Goal: Task Accomplishment & Management: Manage account settings

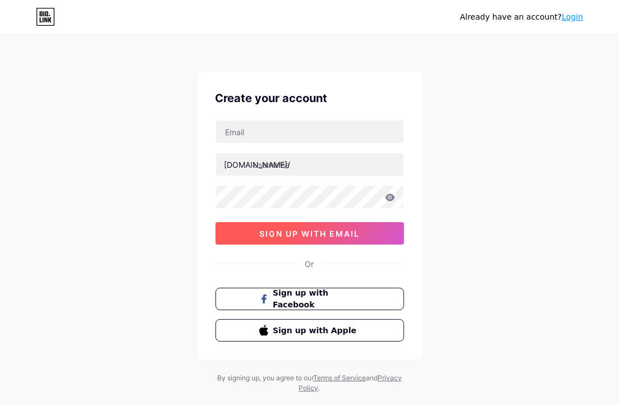
click at [354, 229] on span "sign up with email" at bounding box center [309, 234] width 100 height 10
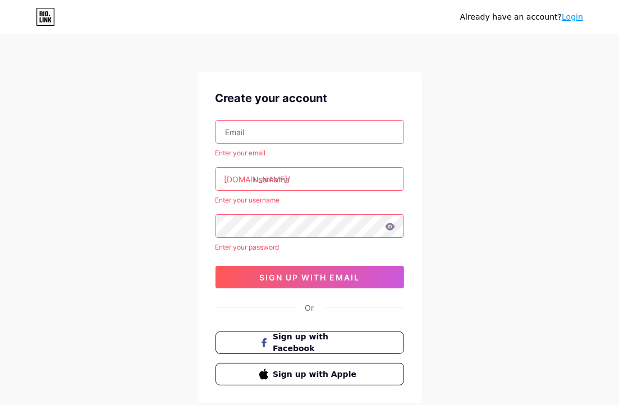
click at [278, 126] on input "text" at bounding box center [309, 132] width 187 height 22
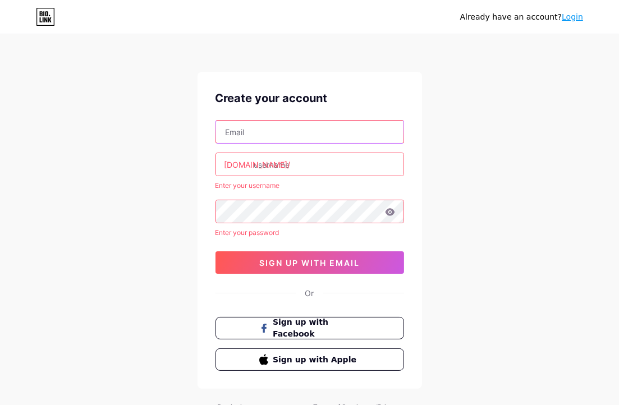
type input "[EMAIL_ADDRESS][DOMAIN_NAME]"
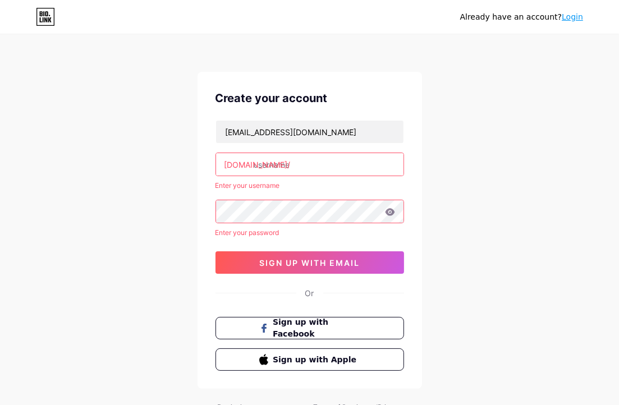
click at [298, 160] on input "text" at bounding box center [309, 164] width 187 height 22
type input "jukay"
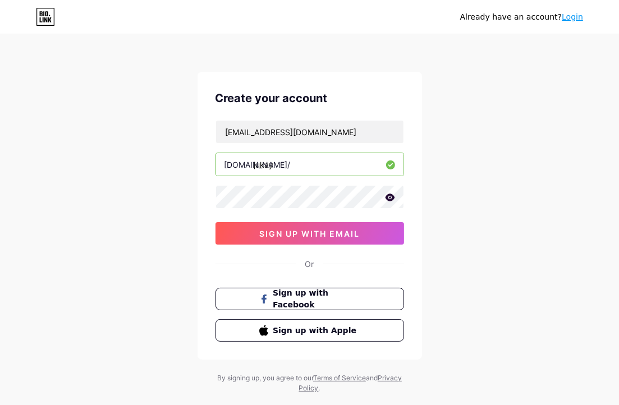
click at [390, 200] on icon at bounding box center [390, 198] width 10 height 8
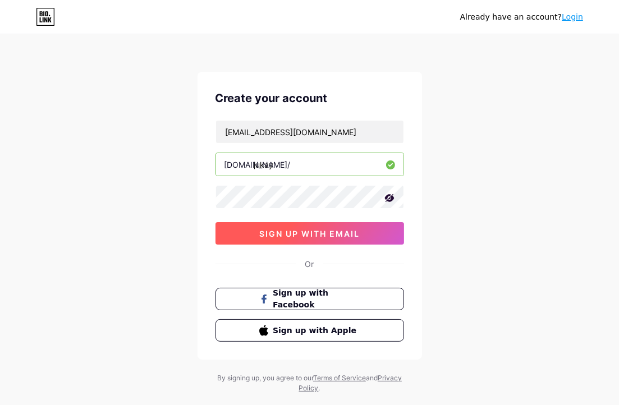
click at [371, 233] on button "sign up with email" at bounding box center [309, 233] width 188 height 22
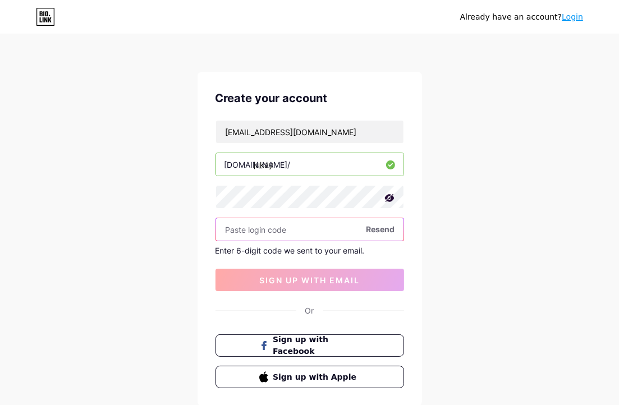
click at [316, 231] on input "text" at bounding box center [309, 229] width 187 height 22
paste input "959393"
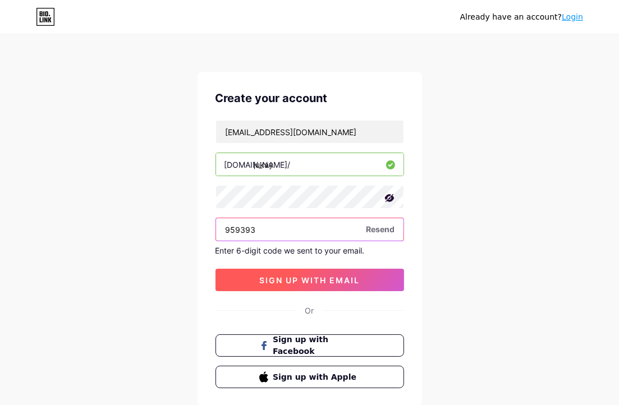
type input "959393"
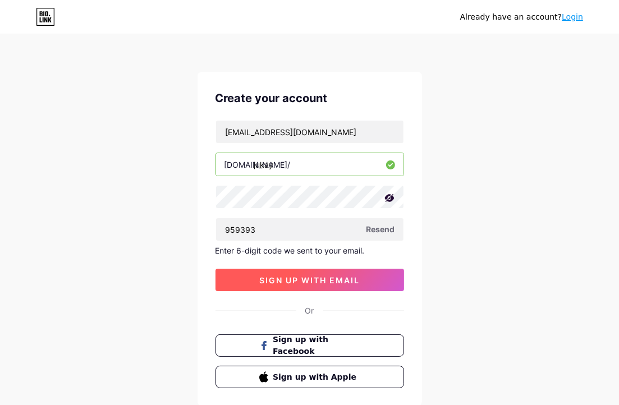
click at [295, 277] on span "sign up with email" at bounding box center [309, 280] width 100 height 10
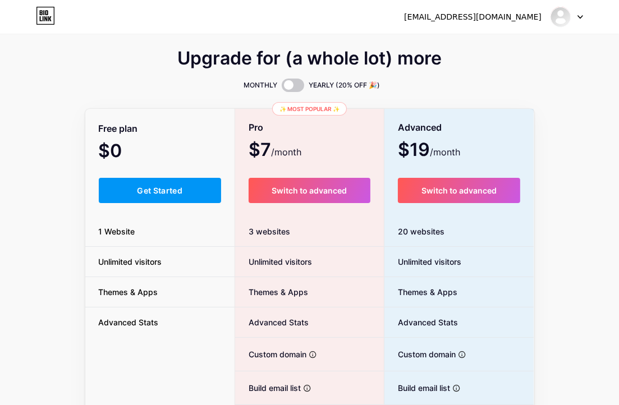
click at [601, 220] on div "Upgrade for (a whole lot) more MONTHLY YEARLY (20% OFF 🎉) Free plan $0 /month G…" at bounding box center [309, 279] width 619 height 454
click at [168, 58] on div "Upgrade for (a whole lot) more" at bounding box center [309, 65] width 449 height 27
click at [583, 16] on div "[EMAIL_ADDRESS][DOMAIN_NAME] Dashboard Logout" at bounding box center [309, 17] width 619 height 20
click at [577, 15] on icon at bounding box center [580, 17] width 6 height 4
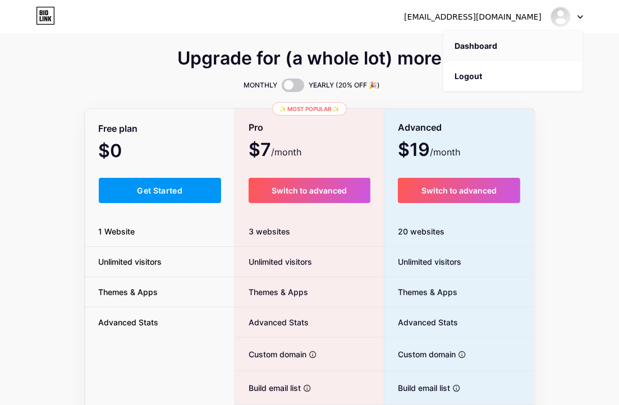
click at [477, 47] on link "Dashboard" at bounding box center [512, 46] width 139 height 30
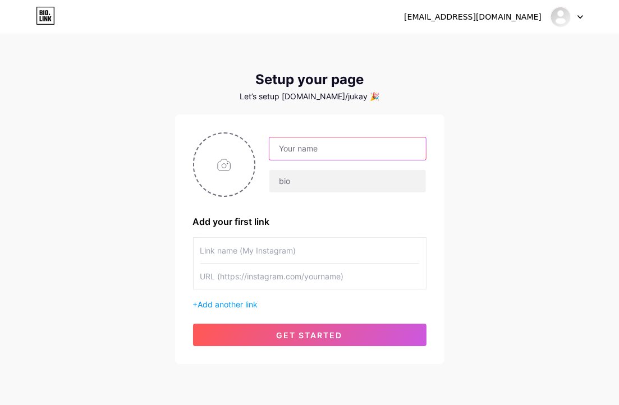
click at [305, 155] on input "text" at bounding box center [347, 148] width 156 height 22
click at [525, 119] on div "[EMAIL_ADDRESS][DOMAIN_NAME] Dashboard Logout Setup your page Let’s setup [DOMA…" at bounding box center [309, 200] width 619 height 400
click at [351, 155] on input "text" at bounding box center [347, 148] width 156 height 22
paste input "Jukay"
type input "Jukay"
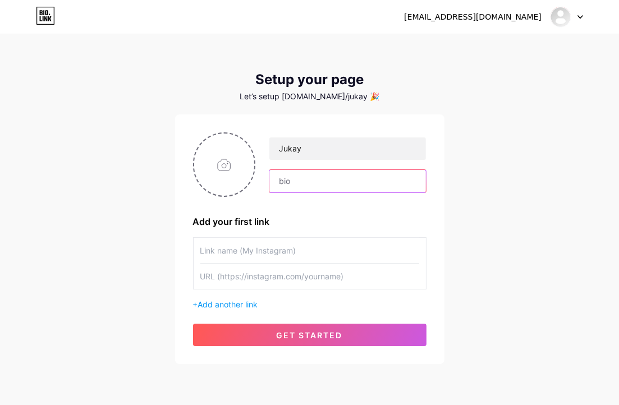
click at [307, 188] on input "text" at bounding box center [347, 181] width 156 height 22
paste input "Jukay"
type input "Jukay"
drag, startPoint x: 220, startPoint y: 259, endPoint x: 250, endPoint y: 259, distance: 29.7
click at [222, 259] on input "text" at bounding box center [309, 250] width 219 height 25
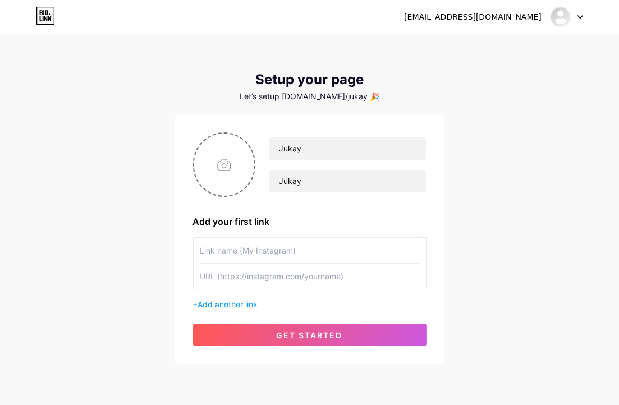
paste input "Jukay"
type input "Jukay"
click at [274, 279] on input "text" at bounding box center [309, 276] width 219 height 25
paste input "Jukay"
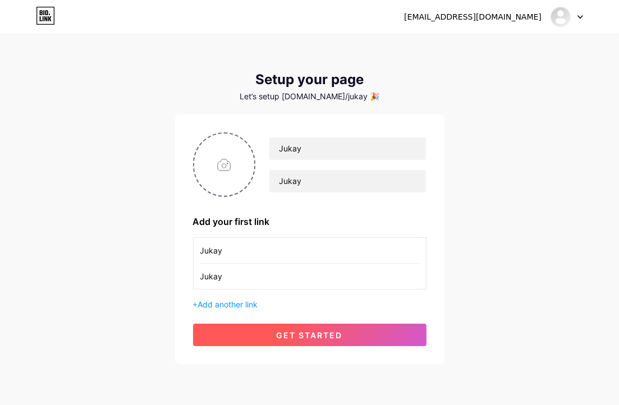
type input "Jukay"
click at [297, 341] on button "get started" at bounding box center [309, 335] width 233 height 22
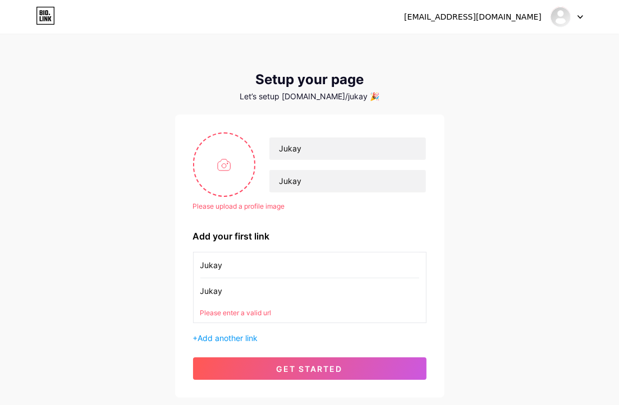
drag, startPoint x: 225, startPoint y: 291, endPoint x: 173, endPoint y: 297, distance: 52.0
click at [173, 297] on div "[EMAIL_ADDRESS][DOMAIN_NAME] Dashboard Logout Setup your page Let’s setup [DOMA…" at bounding box center [309, 217] width 619 height 434
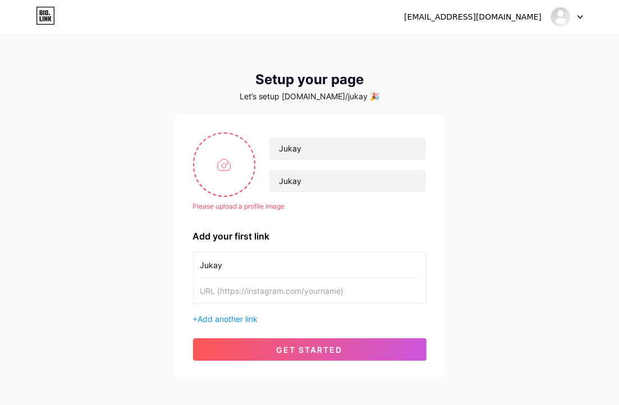
click at [294, 362] on div "Please upload a profile image [PERSON_NAME] Please upload a profile image Add y…" at bounding box center [309, 246] width 269 height 264
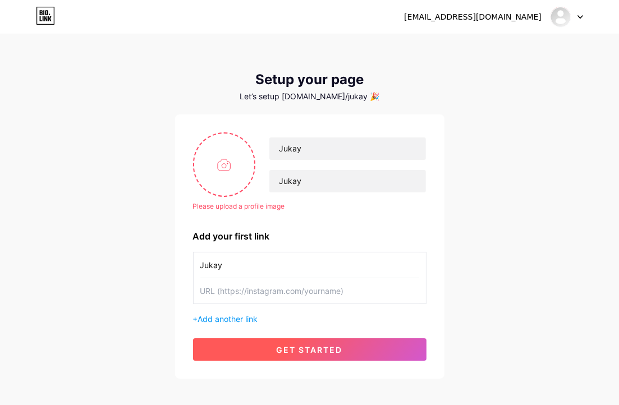
click at [297, 348] on span "get started" at bounding box center [310, 350] width 66 height 10
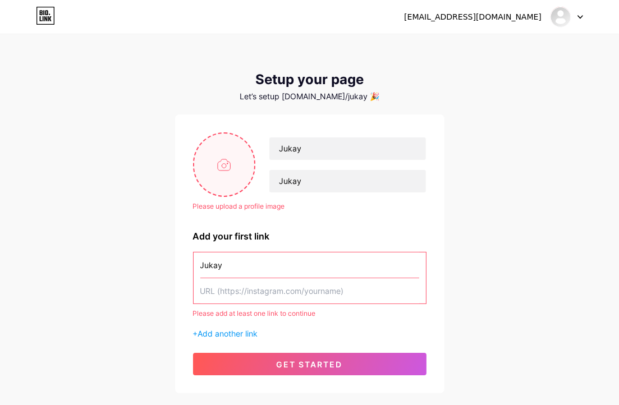
click at [214, 172] on input "file" at bounding box center [224, 164] width 61 height 62
type input "C:\fakepath\[PERSON_NAME] chụp màn hình [DATE] 221510.png"
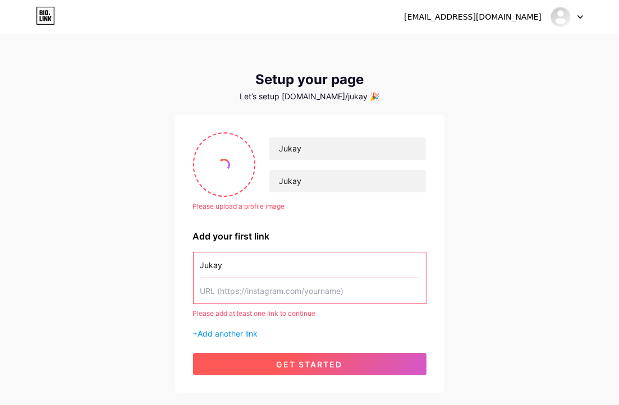
click at [360, 375] on button "get started" at bounding box center [309, 364] width 233 height 22
click at [337, 363] on span "get started" at bounding box center [310, 365] width 66 height 10
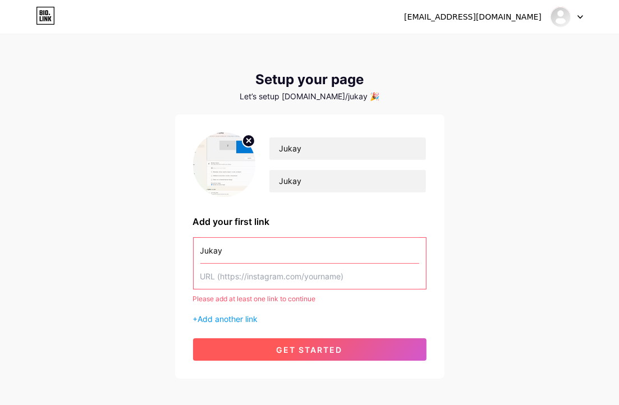
click at [321, 347] on span "get started" at bounding box center [310, 350] width 66 height 10
click at [325, 345] on span "get started" at bounding box center [310, 350] width 66 height 10
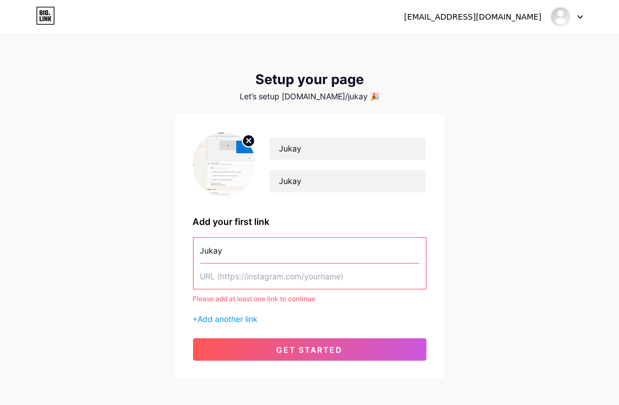
click at [274, 272] on input "text" at bounding box center [309, 276] width 219 height 25
drag, startPoint x: 271, startPoint y: 248, endPoint x: 197, endPoint y: 254, distance: 74.8
click at [186, 252] on div "[PERSON_NAME] Add your first link Jukay Please add at least one link to continu…" at bounding box center [309, 246] width 269 height 264
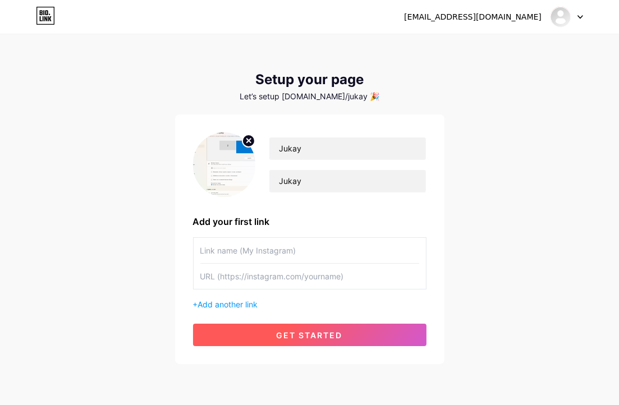
click at [297, 333] on span "get started" at bounding box center [310, 335] width 66 height 10
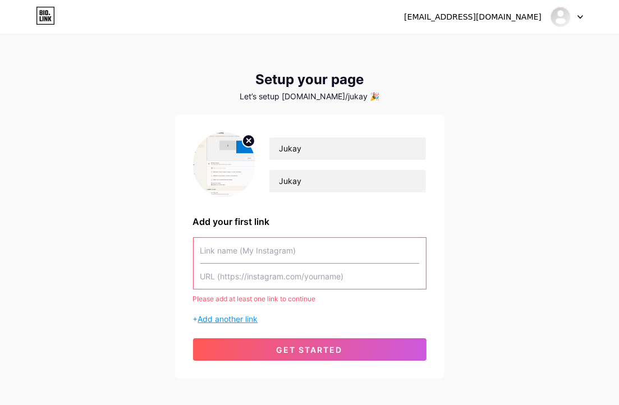
click at [230, 315] on span "Add another link" at bounding box center [228, 319] width 60 height 10
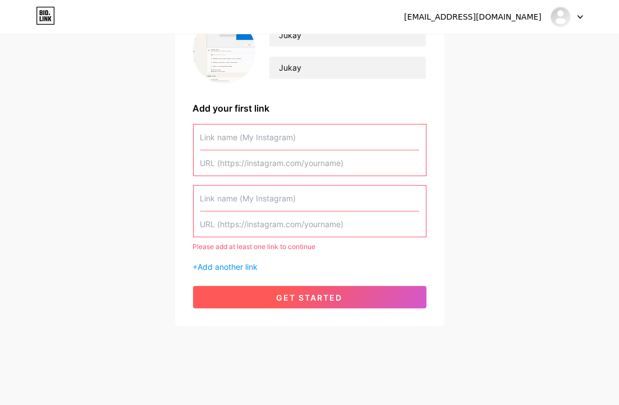
scroll to position [114, 0]
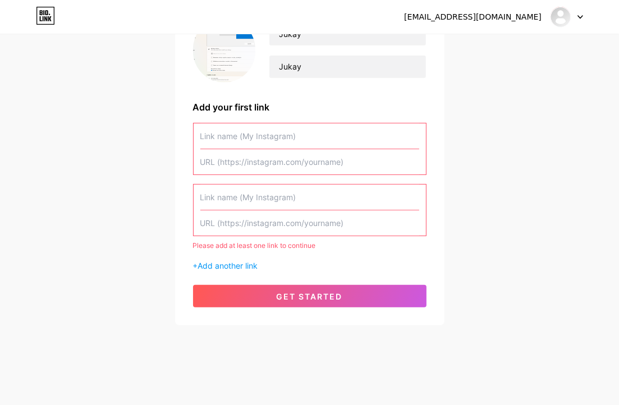
click at [298, 223] on input "text" at bounding box center [309, 222] width 219 height 25
drag, startPoint x: 241, startPoint y: 138, endPoint x: 249, endPoint y: 145, distance: 10.3
click at [242, 138] on input "text" at bounding box center [309, 135] width 219 height 25
paste input "Jukay"
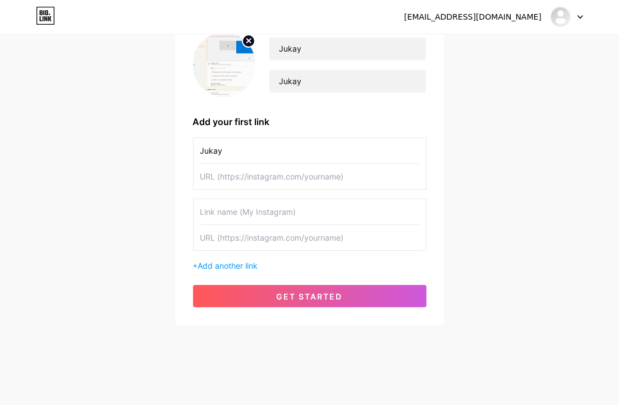
type input "Jukay"
click at [576, 109] on div "[EMAIL_ADDRESS][DOMAIN_NAME] Dashboard Logout Setup your page Let’s setup [DOMA…" at bounding box center [309, 130] width 619 height 461
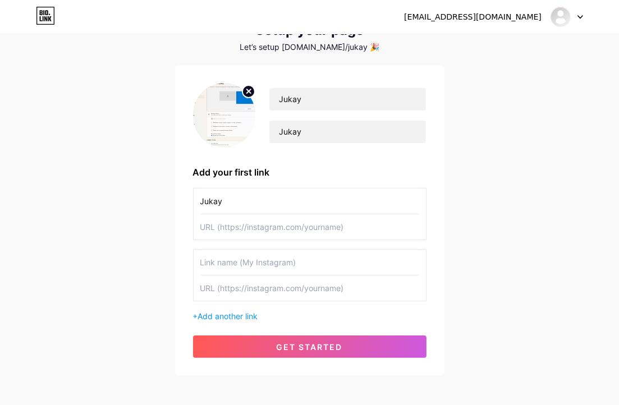
scroll to position [56, 0]
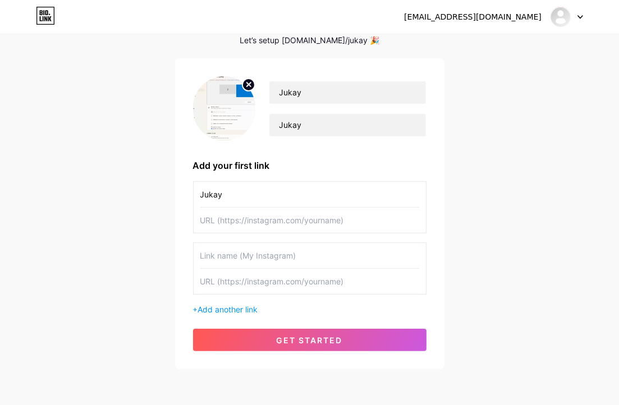
drag, startPoint x: 258, startPoint y: 232, endPoint x: 264, endPoint y: 223, distance: 10.6
click at [260, 232] on div "Jukay" at bounding box center [309, 207] width 233 height 52
drag, startPoint x: 265, startPoint y: 216, endPoint x: 275, endPoint y: 240, distance: 26.4
click at [265, 218] on input "text" at bounding box center [309, 220] width 219 height 25
paste input "[URL][DOMAIN_NAME]"
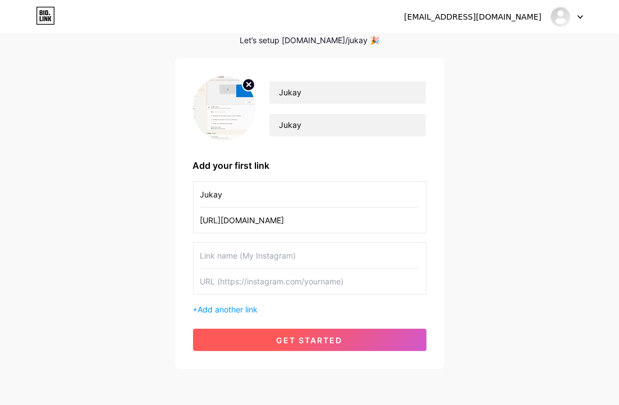
type input "[URL][DOMAIN_NAME]"
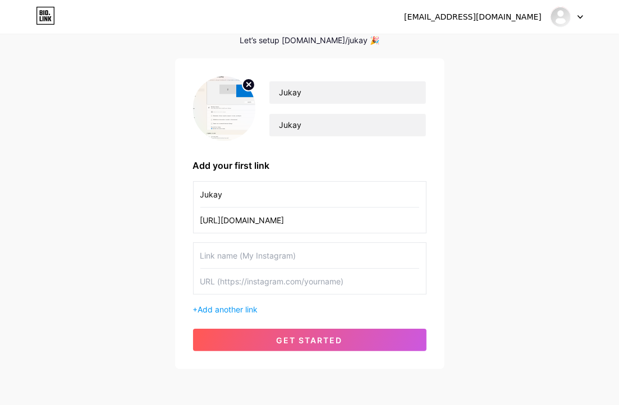
click at [280, 333] on button "get started" at bounding box center [309, 340] width 233 height 22
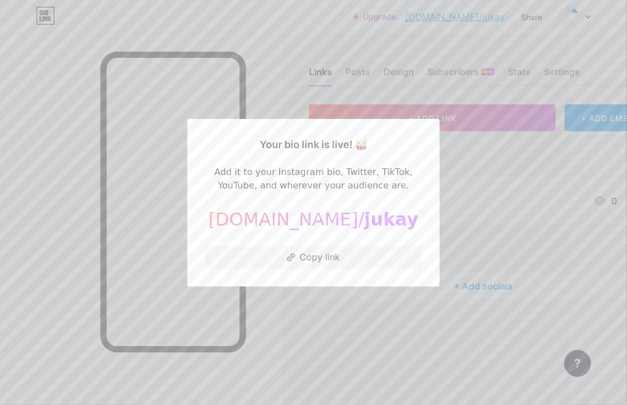
click at [562, 156] on div at bounding box center [313, 202] width 627 height 405
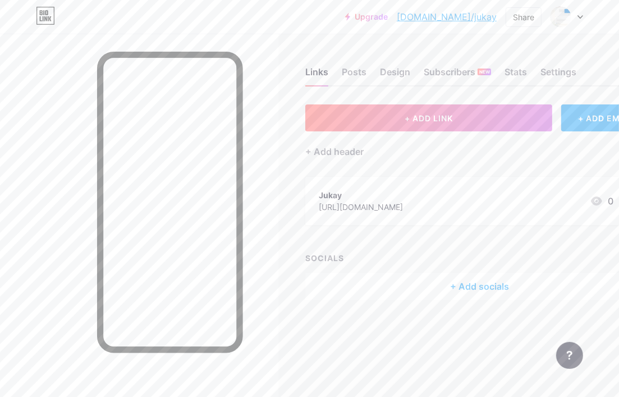
click at [488, 287] on div "+ Add socials" at bounding box center [479, 286] width 348 height 27
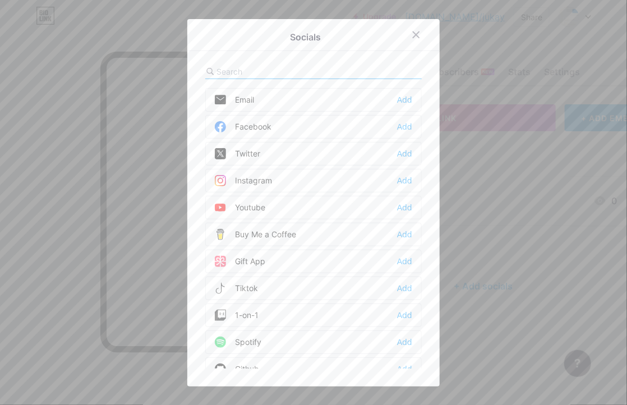
click at [287, 70] on input "text" at bounding box center [279, 72] width 124 height 12
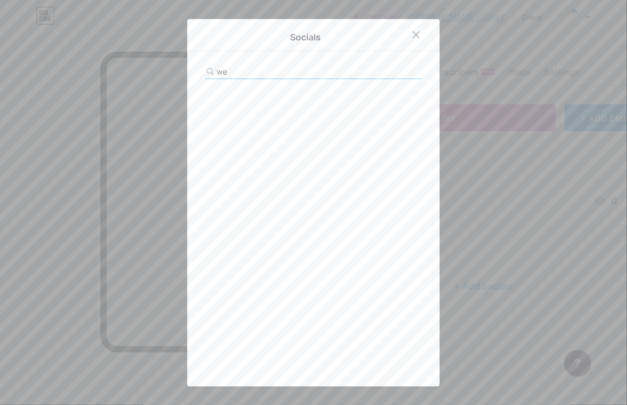
type input "w"
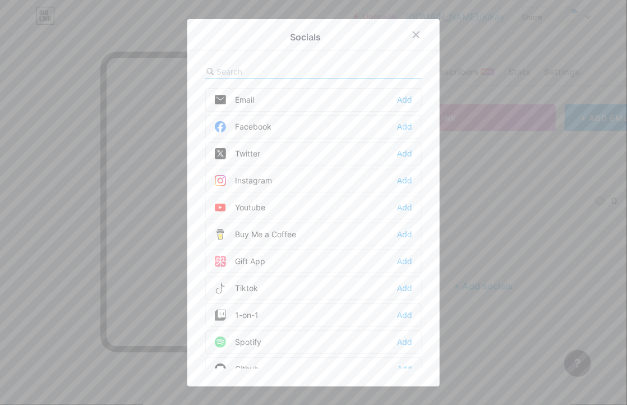
click at [558, 182] on div at bounding box center [313, 202] width 627 height 405
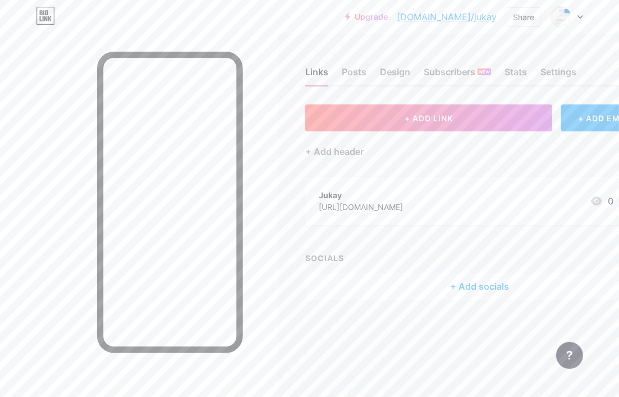
click at [468, 282] on div "+ Add socials" at bounding box center [479, 286] width 348 height 27
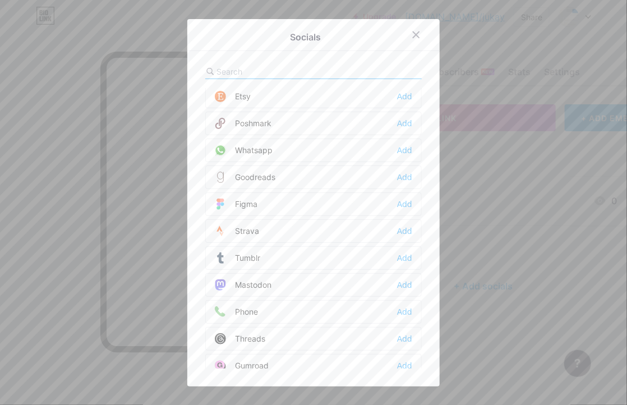
scroll to position [1001, 0]
click at [274, 73] on input "text" at bounding box center [279, 72] width 124 height 12
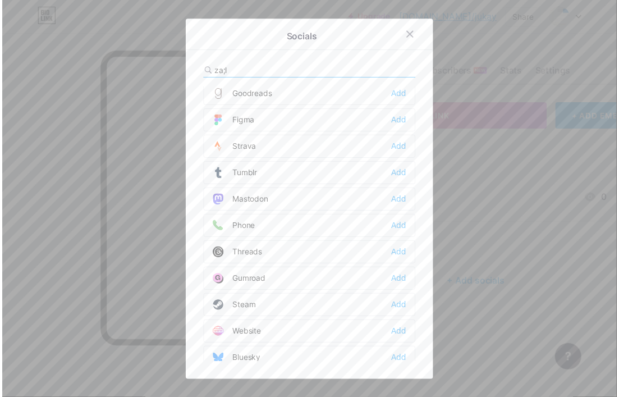
scroll to position [0, 0]
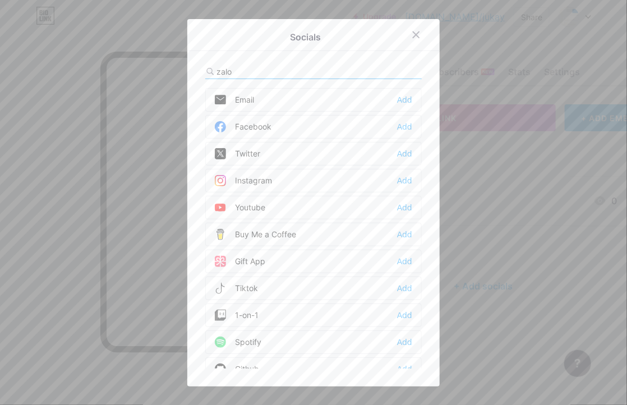
type input "zalo"
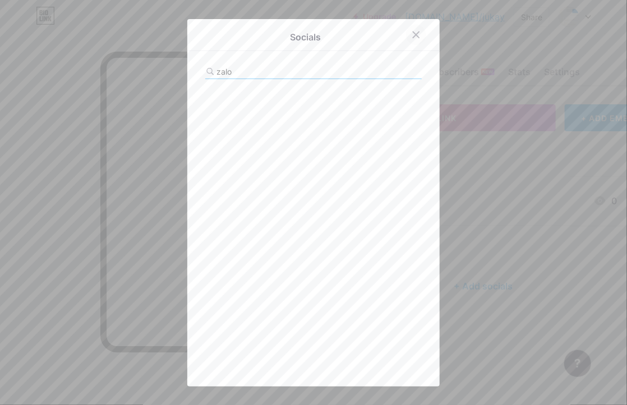
click at [407, 36] on div at bounding box center [416, 35] width 20 height 20
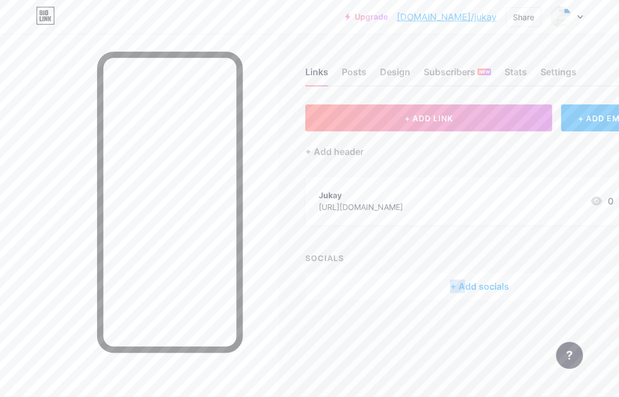
scroll to position [8, 0]
drag, startPoint x: 446, startPoint y: 395, endPoint x: 477, endPoint y: 394, distance: 30.3
click at [477, 394] on div "Links Posts Design Subscribers NEW Stats Settings + ADD LINK + ADD EMBED + Add …" at bounding box center [350, 198] width 701 height 397
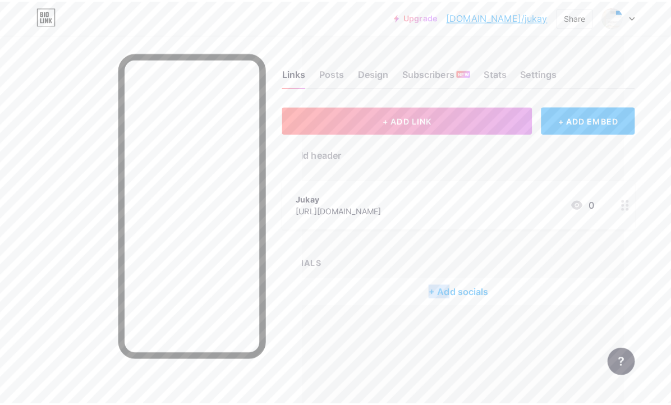
scroll to position [0, 47]
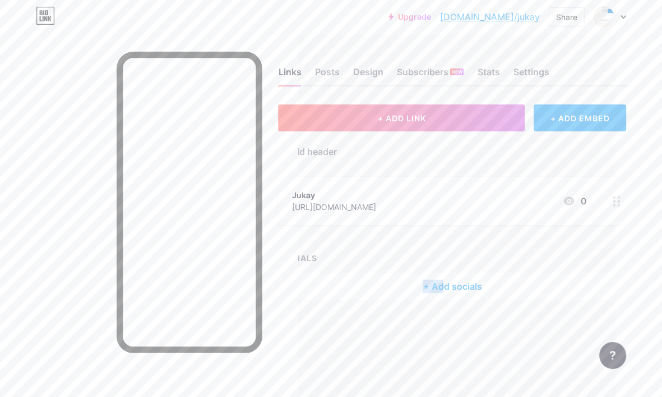
drag, startPoint x: 404, startPoint y: 159, endPoint x: 406, endPoint y: 153, distance: 5.9
click at [405, 153] on div "+ ADD LINK + ADD EMBED + Add header [PERSON_NAME] [URL][DOMAIN_NAME] 0 SOCIALS …" at bounding box center [452, 201] width 348 height 195
drag, startPoint x: 406, startPoint y: 149, endPoint x: 464, endPoint y: 149, distance: 58.3
click at [464, 149] on div "+ Add header" at bounding box center [452, 144] width 348 height 27
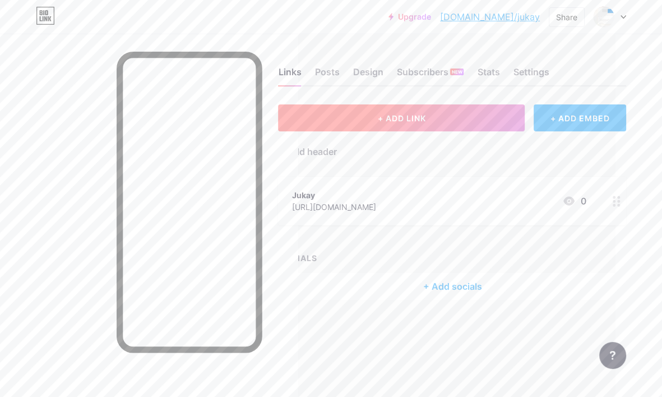
click at [415, 119] on span "+ ADD LINK" at bounding box center [401, 118] width 48 height 10
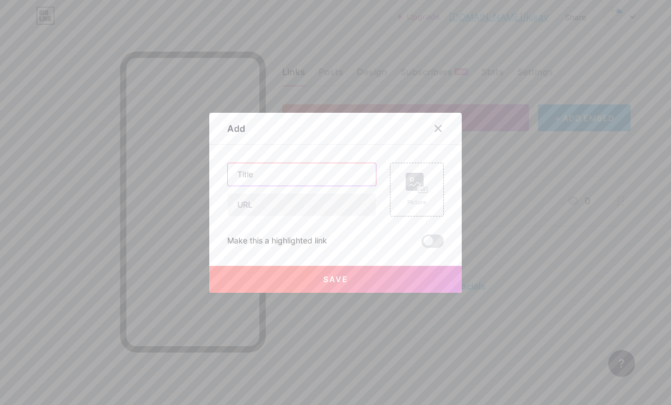
click at [290, 165] on input "text" at bounding box center [302, 174] width 148 height 22
paste input "0889201888"
drag, startPoint x: 307, startPoint y: 164, endPoint x: 162, endPoint y: 167, distance: 145.3
click at [140, 179] on div "Add Content YouTube Play YouTube video without leaving your page. ADD Vimeo Pla…" at bounding box center [335, 202] width 671 height 405
type input "0889201888"
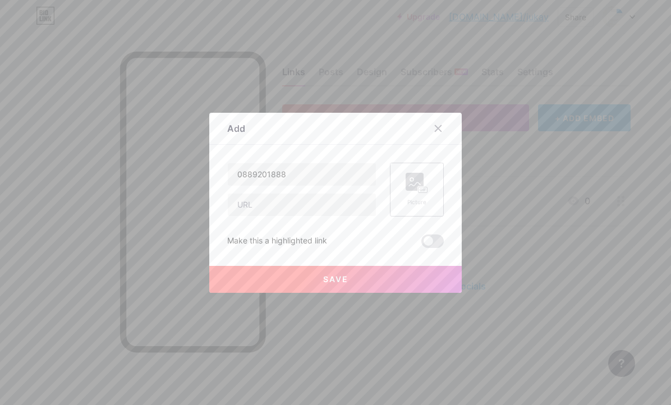
click at [420, 200] on div "Picture" at bounding box center [417, 202] width 22 height 8
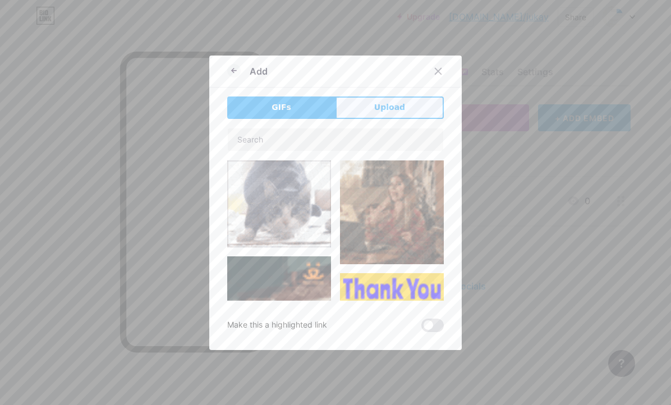
click at [393, 110] on span "Upload" at bounding box center [389, 108] width 31 height 12
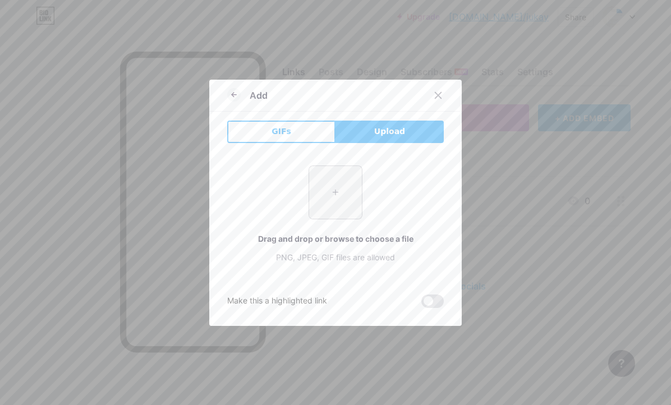
click at [325, 194] on input "file" at bounding box center [335, 192] width 53 height 53
click at [232, 94] on icon at bounding box center [234, 94] width 4 height 0
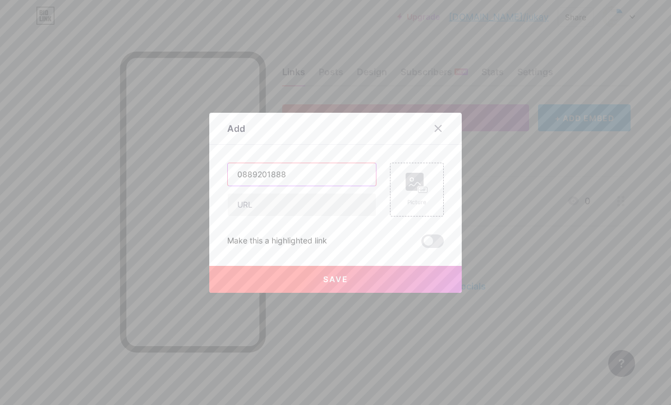
drag, startPoint x: 242, startPoint y: 163, endPoint x: 150, endPoint y: 171, distance: 92.3
click at [142, 167] on div "Add Content YouTube Play YouTube video without leaving your page. ADD Vimeo Pla…" at bounding box center [335, 202] width 671 height 405
paste input "[URL][DOMAIN_NAME]"
type input "[URL][DOMAIN_NAME]"
click at [297, 207] on input "text" at bounding box center [302, 205] width 148 height 22
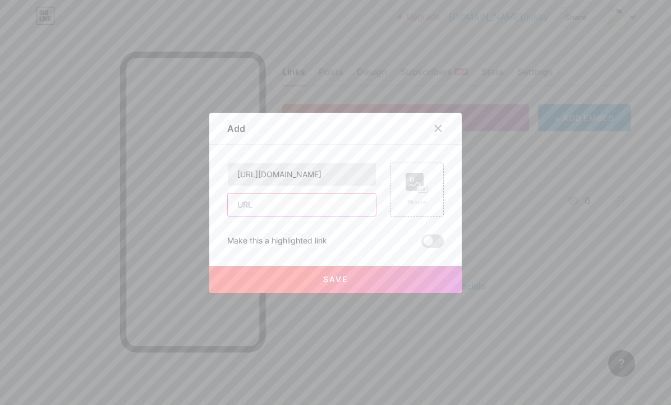
paste input "[URL][DOMAIN_NAME]"
type input "[URL][DOMAIN_NAME]"
drag, startPoint x: 354, startPoint y: 169, endPoint x: 79, endPoint y: 182, distance: 275.7
click at [72, 182] on div "Add Content YouTube Play YouTube video without leaving your page. ADD Vimeo Pla…" at bounding box center [335, 202] width 671 height 405
drag, startPoint x: 514, startPoint y: 130, endPoint x: 508, endPoint y: 156, distance: 26.7
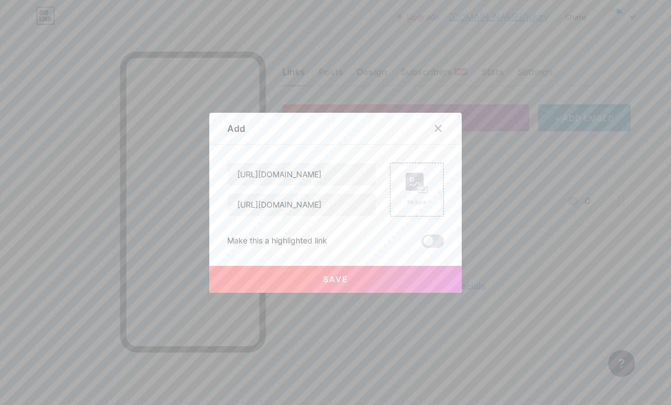
click at [514, 131] on div at bounding box center [335, 202] width 671 height 405
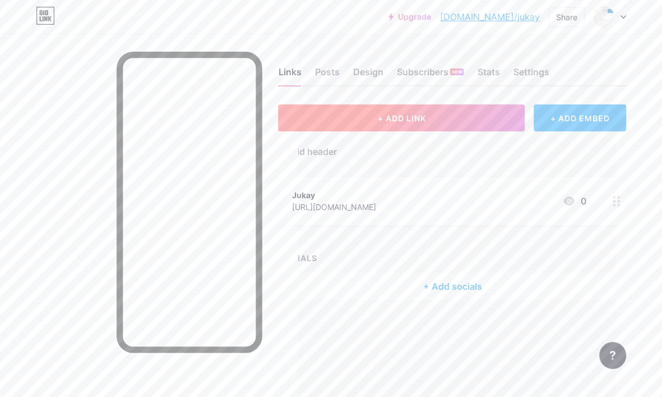
click at [431, 118] on button "+ ADD LINK" at bounding box center [401, 117] width 247 height 27
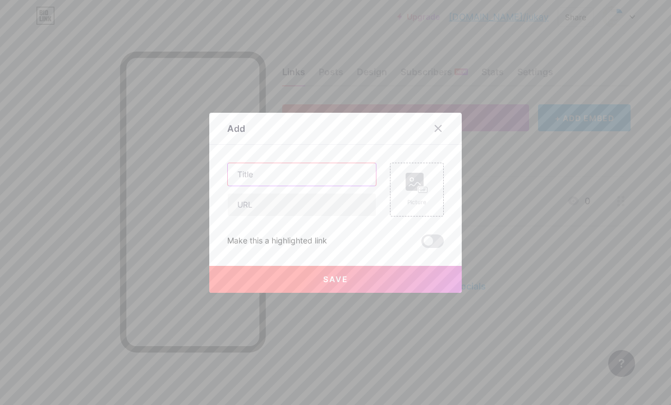
click at [298, 181] on input "text" at bounding box center [302, 174] width 148 height 22
paste input "Shop ACC Hùng"
type input "Shop ACC Hùng"
click at [319, 202] on input "text" at bounding box center [302, 205] width 148 height 22
paste input "[URL][DOMAIN_NAME]"
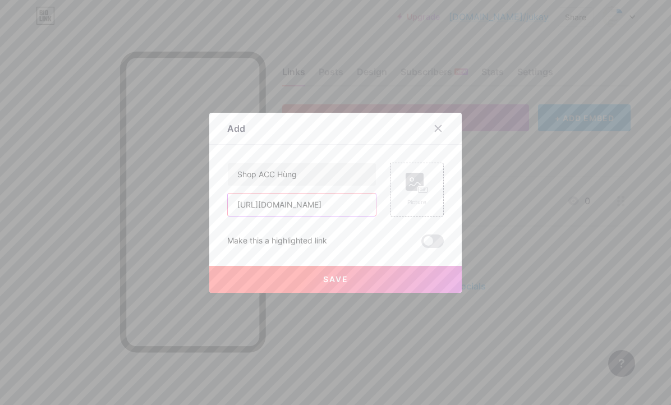
type input "[URL][DOMAIN_NAME]"
click at [363, 277] on button "Save" at bounding box center [335, 279] width 252 height 27
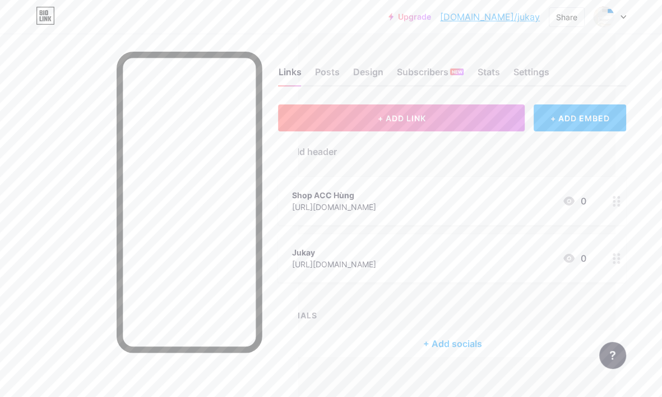
click at [540, 243] on div "Jukay [URL][DOMAIN_NAME] 0" at bounding box center [452, 258] width 348 height 48
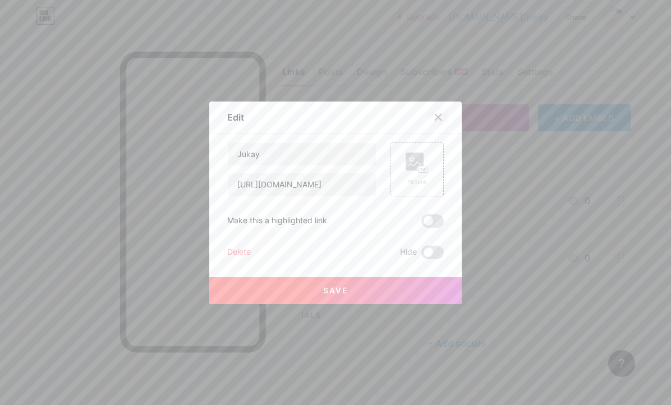
click at [439, 121] on div at bounding box center [438, 117] width 20 height 20
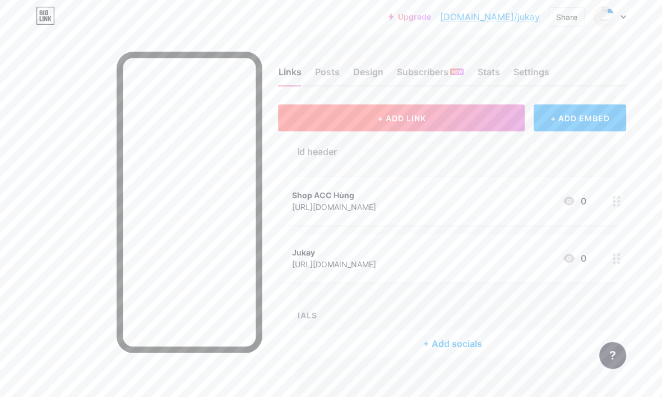
click at [449, 116] on button "+ ADD LINK" at bounding box center [401, 117] width 247 height 27
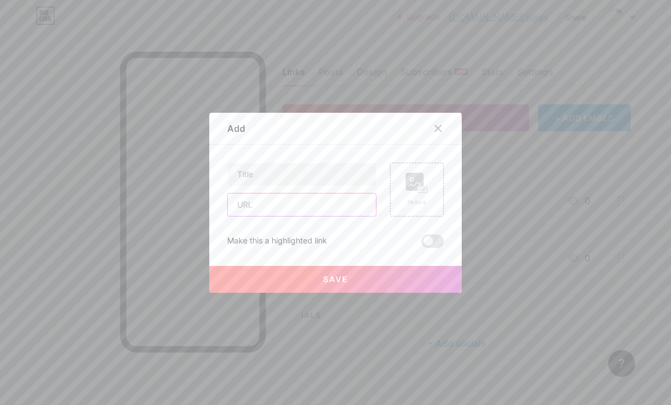
click at [283, 197] on input "text" at bounding box center [302, 205] width 148 height 22
click at [269, 176] on input "text" at bounding box center [302, 174] width 148 height 22
click at [278, 199] on input "text" at bounding box center [302, 205] width 148 height 22
drag, startPoint x: 417, startPoint y: 146, endPoint x: 414, endPoint y: 154, distance: 8.0
click at [419, 146] on div "Content YouTube Play YouTube video without leaving your page. ADD Vimeo Play Vi…" at bounding box center [335, 196] width 217 height 103
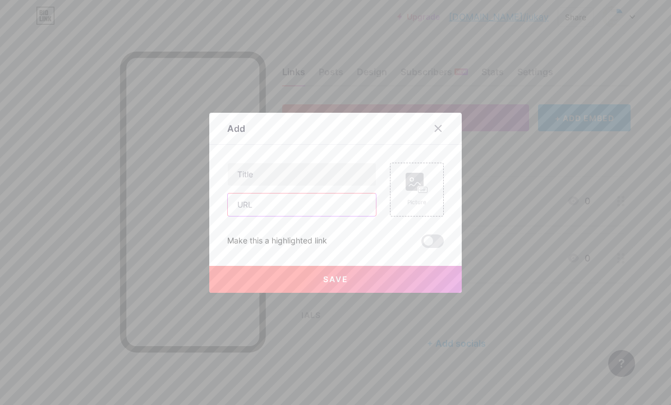
click at [308, 200] on input "text" at bounding box center [302, 205] width 148 height 22
paste input "[URL][DOMAIN_NAME]"
type input "[URL][DOMAIN_NAME]"
click at [523, 164] on div at bounding box center [335, 202] width 671 height 405
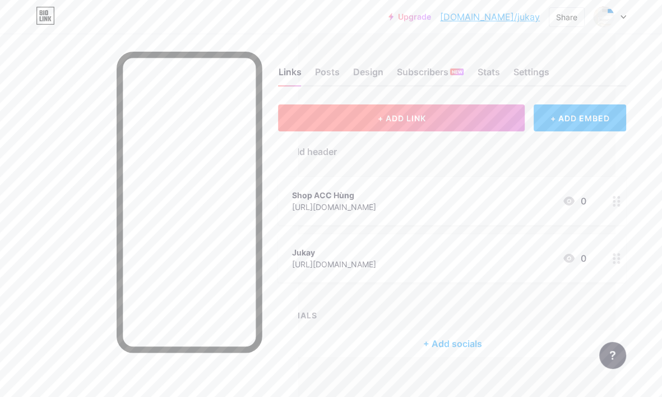
click at [415, 125] on button "+ ADD LINK" at bounding box center [401, 117] width 247 height 27
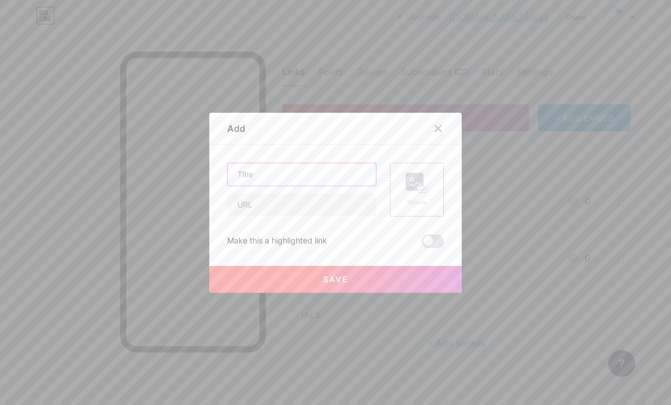
click at [303, 175] on input "text" at bounding box center [302, 174] width 148 height 22
paste input "[PERSON_NAME] (0971916513)"
type input "[PERSON_NAME] (0971916513)"
click at [284, 208] on input "text" at bounding box center [302, 205] width 148 height 22
paste input "[URL][DOMAIN_NAME]"
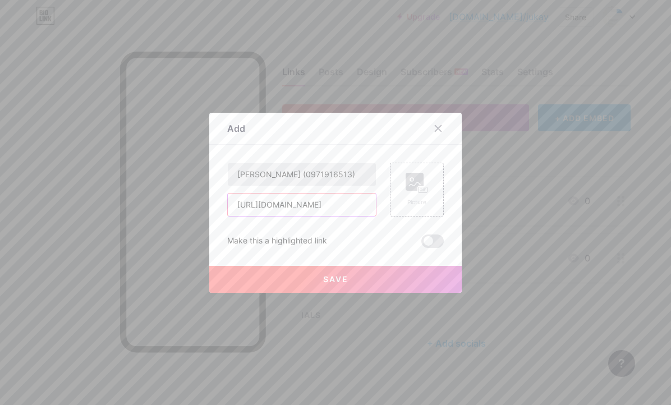
type input "[URL][DOMAIN_NAME]"
click at [332, 171] on input "[PERSON_NAME] (0971916513)" at bounding box center [302, 174] width 148 height 22
paste input "889201888"
type input "[PERSON_NAME] (0889201888 )"
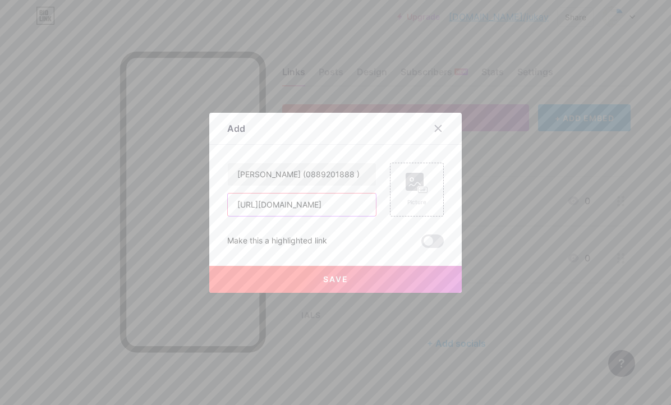
click at [306, 204] on input "[URL][DOMAIN_NAME]" at bounding box center [302, 205] width 148 height 22
click at [310, 205] on input "[URL][DOMAIN_NAME]" at bounding box center [302, 205] width 148 height 22
click at [332, 205] on input "[URL][DOMAIN_NAME]" at bounding box center [302, 205] width 148 height 22
paste input "889201888"
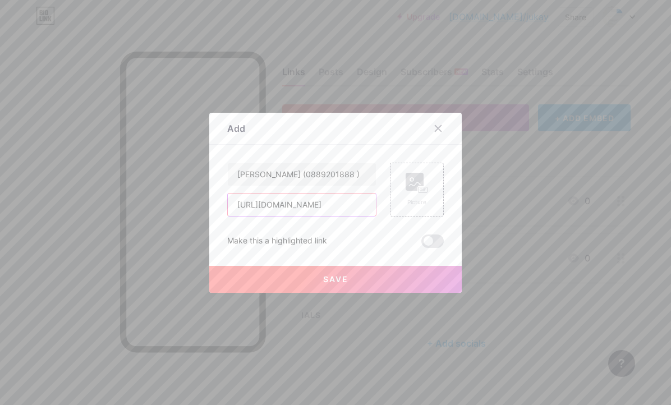
type input "[URL][DOMAIN_NAME]"
click at [332, 283] on span "Save" at bounding box center [335, 279] width 25 height 10
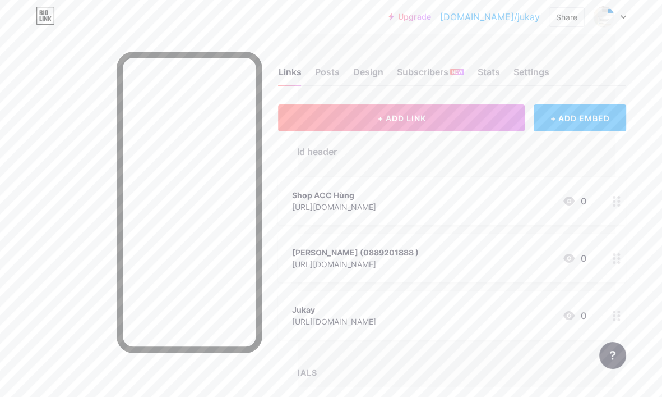
click at [552, 185] on div "Shop ACC Hùng [URL][DOMAIN_NAME] 0" at bounding box center [452, 201] width 348 height 48
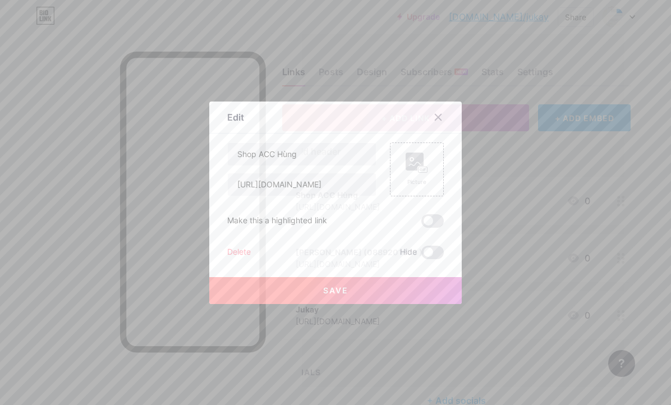
click at [418, 117] on div "Edit" at bounding box center [335, 120] width 252 height 26
click at [434, 119] on icon at bounding box center [438, 117] width 9 height 9
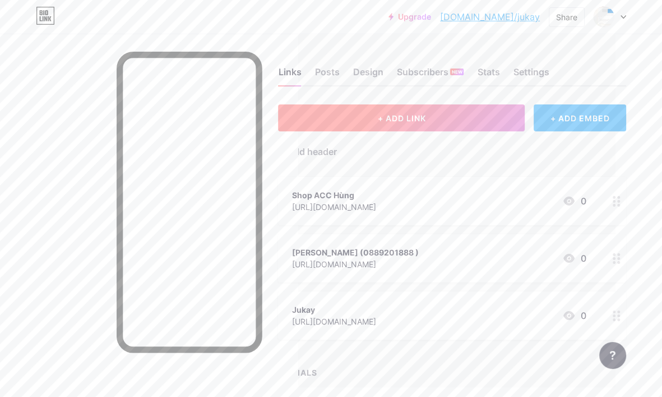
click at [448, 114] on button "+ ADD LINK" at bounding box center [401, 117] width 247 height 27
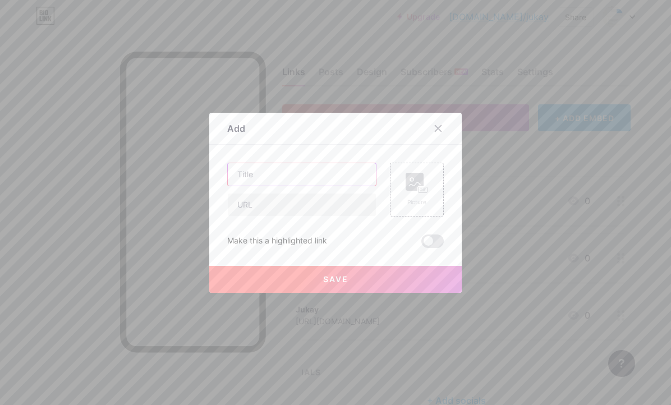
click at [286, 174] on input "text" at bounding box center [302, 174] width 148 height 22
paste input "Fanpage Hùng Buôn Acc"
type input "Fanpage Hùng Buôn Acc"
click at [302, 214] on input "text" at bounding box center [302, 205] width 148 height 22
paste input "[URL][DOMAIN_NAME][CREDIT_CARD_NUMBER]"
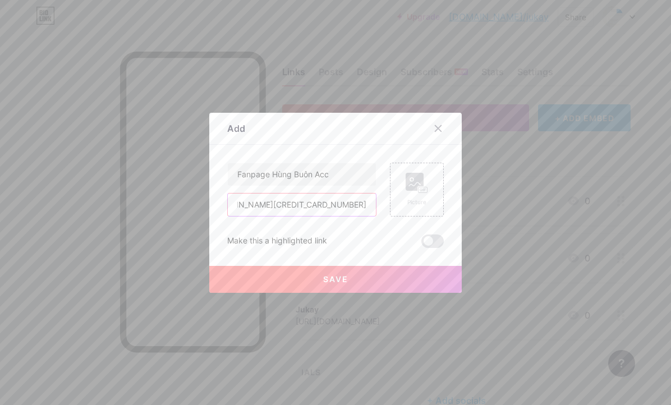
scroll to position [0, 0]
drag, startPoint x: 343, startPoint y: 206, endPoint x: 174, endPoint y: 205, distance: 168.8
click at [174, 205] on div "Add Content YouTube Play YouTube video without leaving your page. ADD Vimeo Pla…" at bounding box center [335, 202] width 671 height 405
paste input "text"
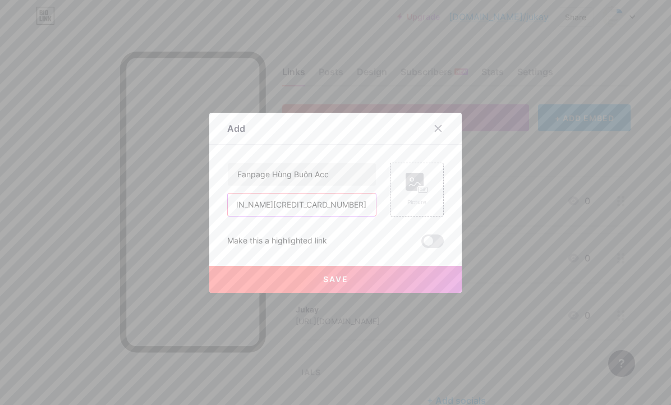
type input "[URL][DOMAIN_NAME][CREDIT_CARD_NUMBER]"
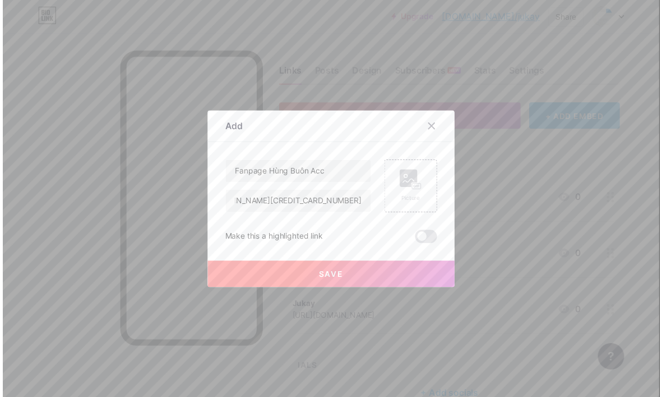
scroll to position [0, 0]
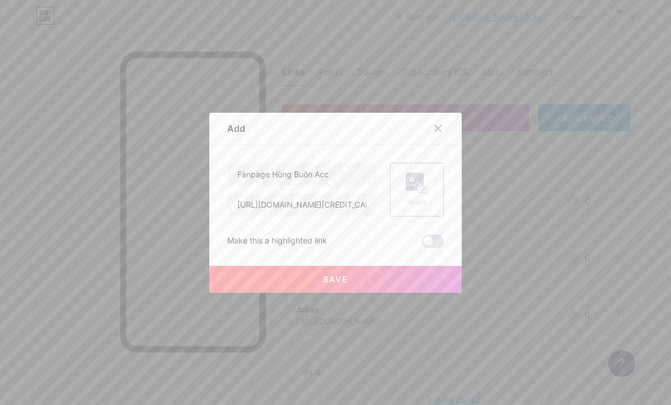
click at [339, 274] on span "Save" at bounding box center [335, 279] width 25 height 10
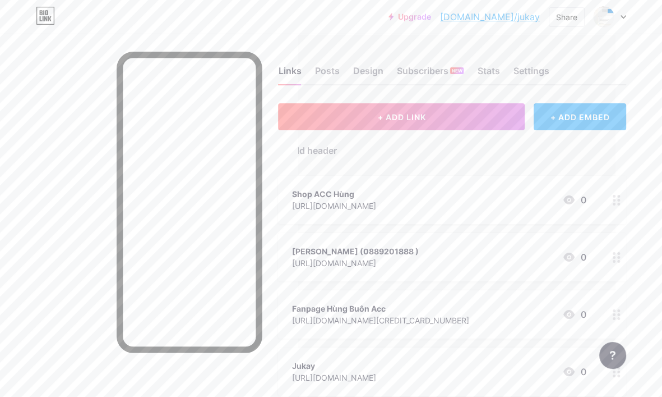
scroll to position [0, 47]
click at [577, 79] on div "Links Posts Design Subscribers NEW Stats Settings" at bounding box center [452, 66] width 348 height 39
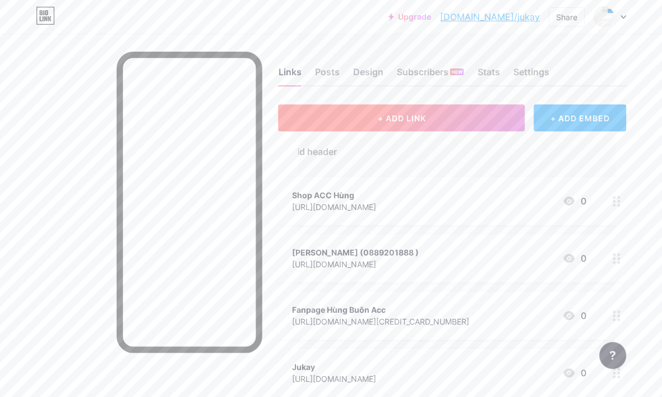
click at [460, 119] on button "+ ADD LINK" at bounding box center [401, 117] width 247 height 27
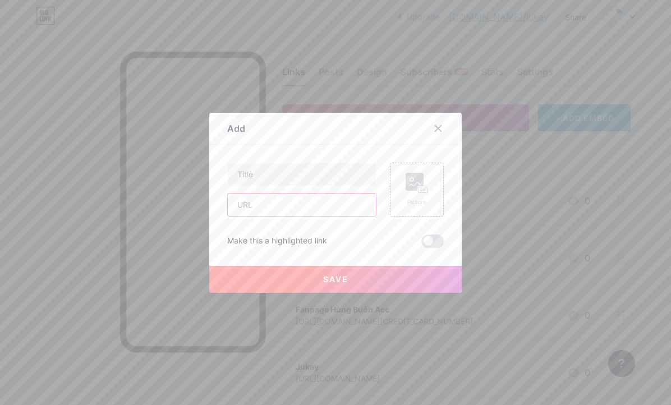
click at [303, 206] on input "text" at bounding box center [302, 205] width 148 height 22
paste input "WESCAN"
type input "WESCAN"
click at [290, 169] on input "text" at bounding box center [302, 174] width 148 height 22
paste input "WESCAN"
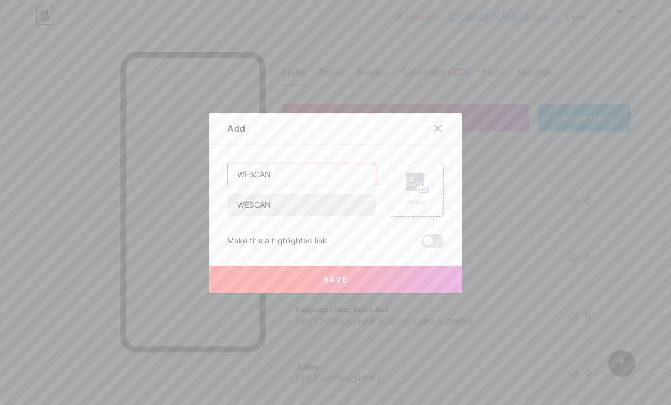
type input "WESCAN"
click at [398, 141] on div "Add" at bounding box center [335, 131] width 252 height 26
drag, startPoint x: 306, startPoint y: 209, endPoint x: 183, endPoint y: 204, distance: 122.9
click at [183, 204] on div "Add Content YouTube Play YouTube video without leaving your page. ADD Vimeo Pla…" at bounding box center [335, 202] width 671 height 405
paste input "[URL][DOMAIN_NAME]"
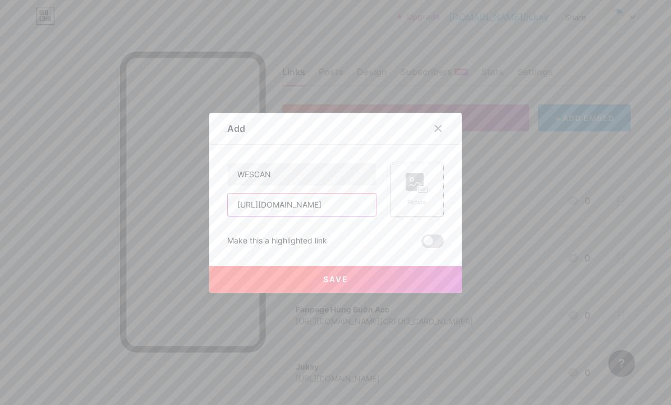
type input "[URL][DOMAIN_NAME]"
click at [429, 173] on div "Picture" at bounding box center [417, 190] width 54 height 54
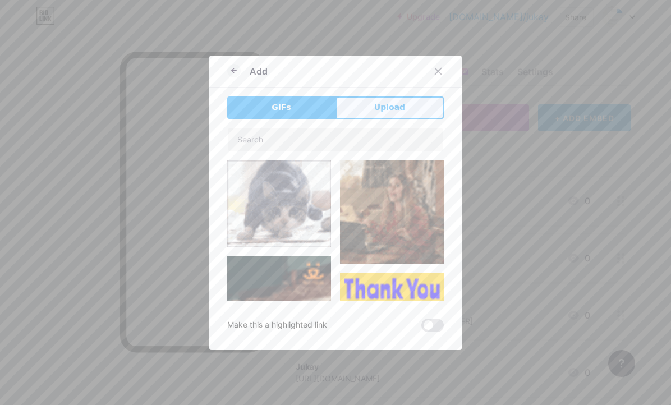
click at [378, 107] on span "Upload" at bounding box center [389, 108] width 31 height 12
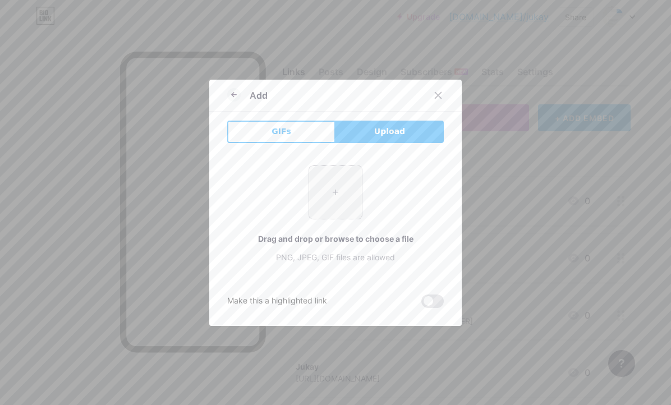
click at [337, 192] on input "file" at bounding box center [335, 192] width 53 height 53
type input "C:\fakepath\images.png"
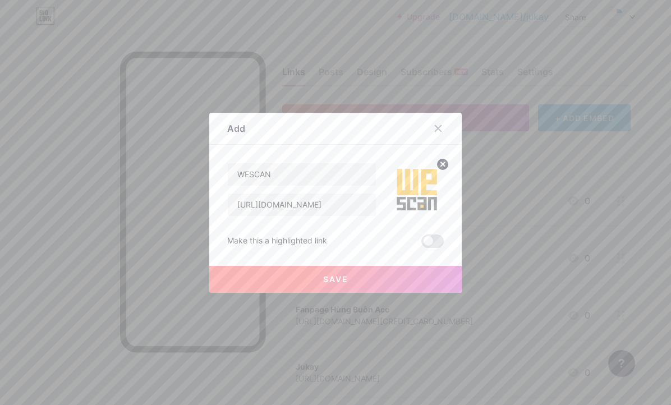
click at [348, 283] on button "Save" at bounding box center [335, 279] width 252 height 27
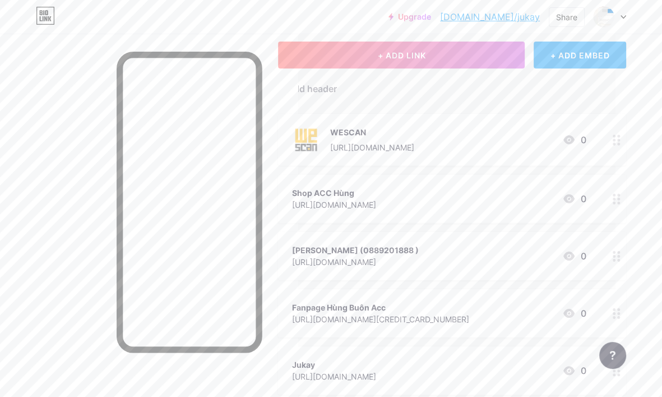
scroll to position [56, 47]
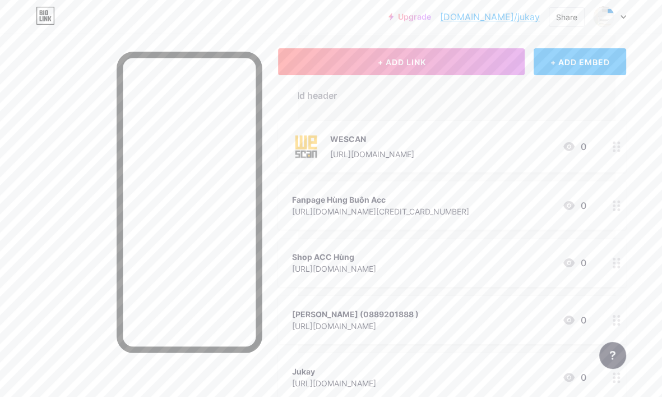
click at [614, 204] on div at bounding box center [616, 205] width 19 height 48
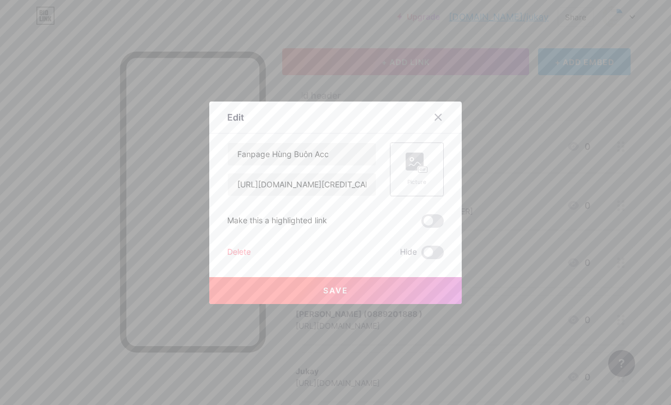
click at [406, 174] on div "Picture" at bounding box center [417, 170] width 22 height 34
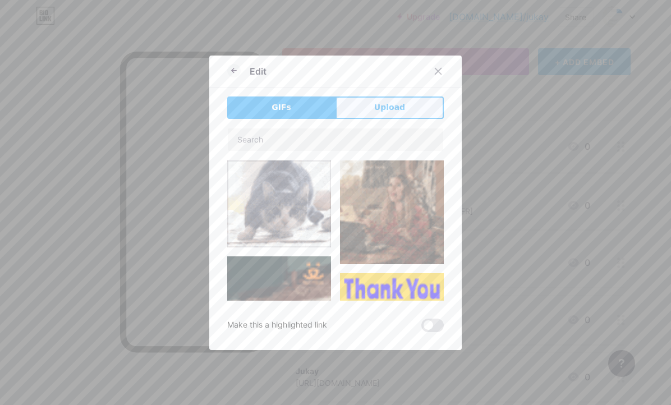
click at [388, 108] on span "Upload" at bounding box center [389, 108] width 31 height 12
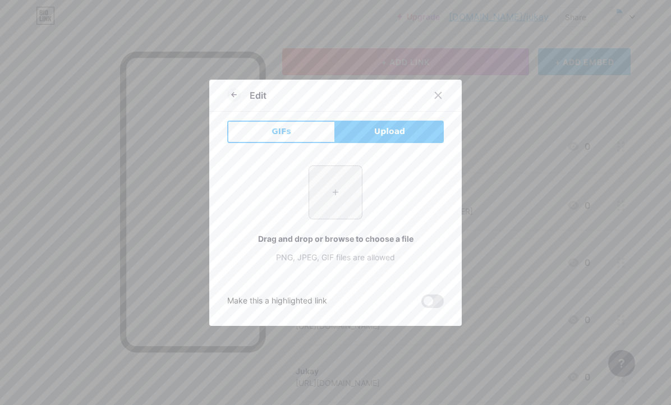
click at [317, 182] on input "file" at bounding box center [335, 192] width 53 height 53
type input "C:\fakepath\facebook-social-media-icon-share-it-Logo-software_482599_wh1200.png"
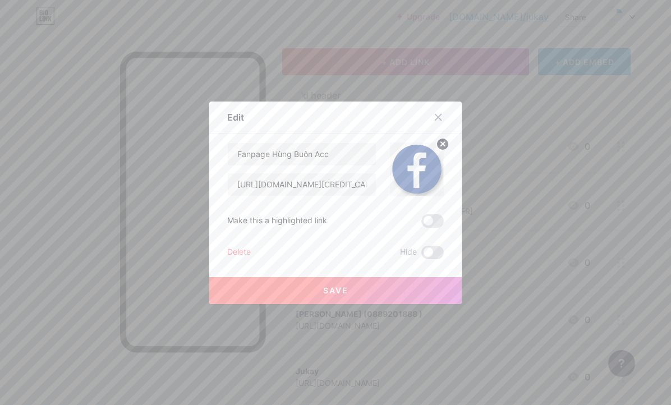
click at [352, 288] on button "Save" at bounding box center [335, 290] width 252 height 27
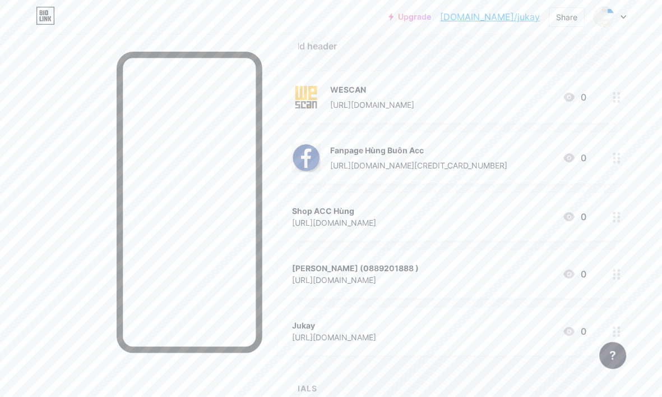
scroll to position [112, 47]
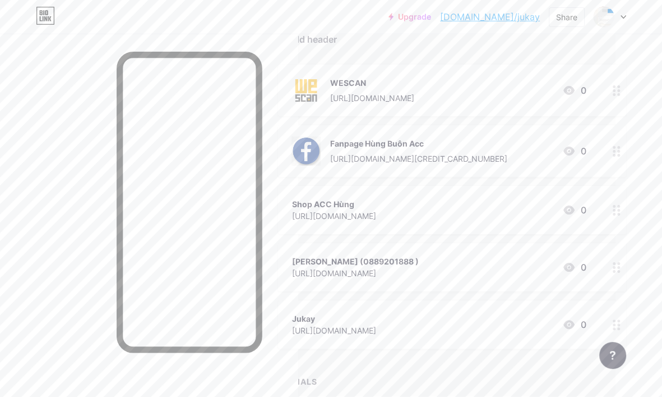
click at [618, 271] on div at bounding box center [616, 267] width 19 height 48
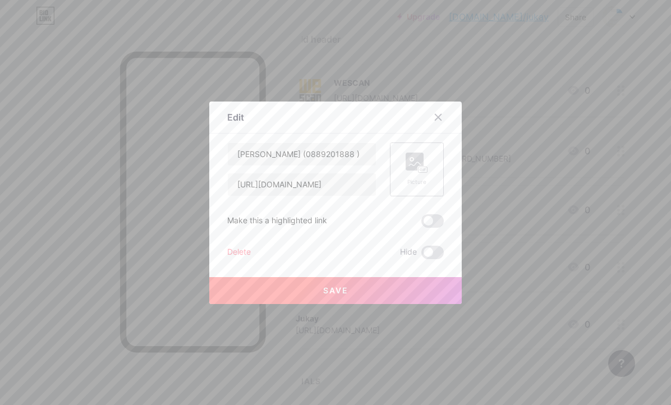
click at [406, 172] on icon at bounding box center [417, 163] width 22 height 21
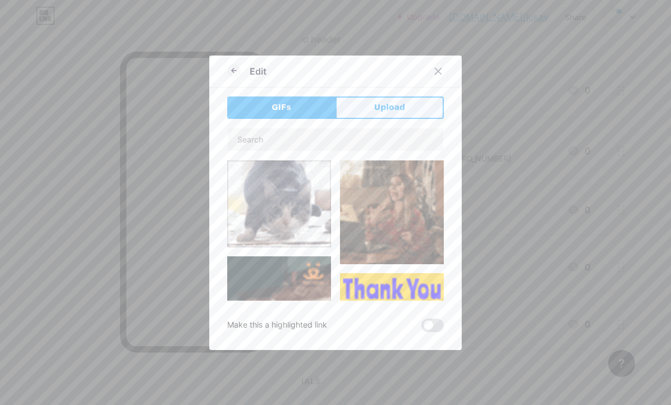
click at [348, 109] on button "Upload" at bounding box center [389, 107] width 108 height 22
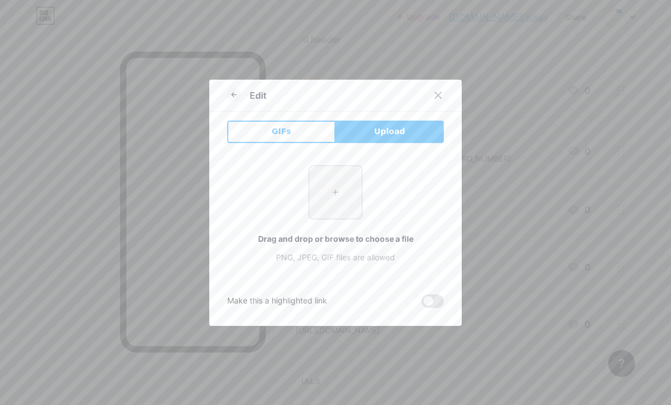
click at [331, 201] on input "file" at bounding box center [335, 192] width 53 height 53
type input "C:\fakepath\Icon_of_Zalo.svg (1).webp"
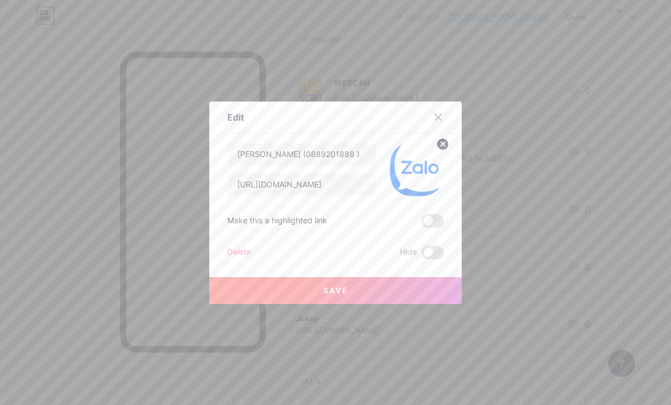
click at [342, 289] on span "Save" at bounding box center [335, 290] width 25 height 10
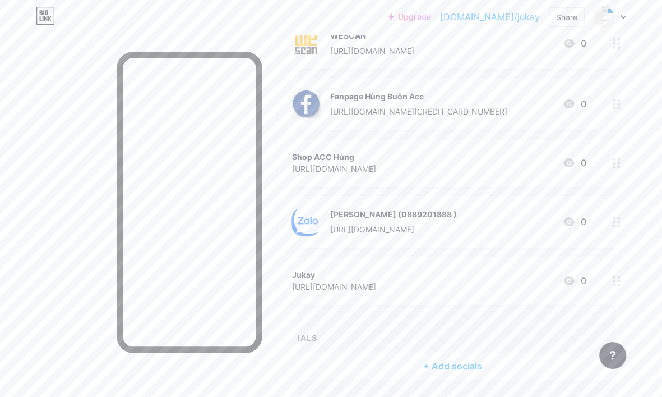
scroll to position [168, 47]
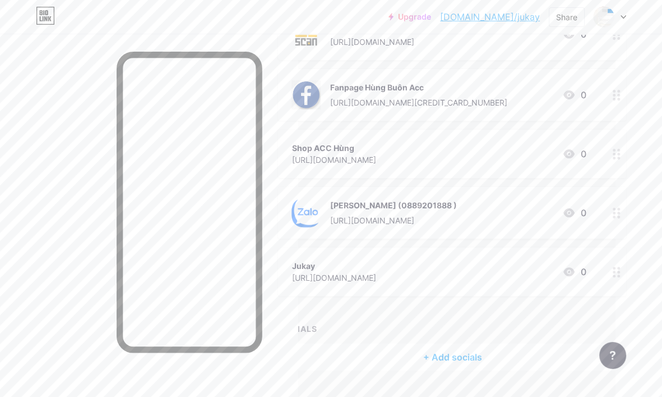
click at [618, 153] on div at bounding box center [616, 154] width 19 height 48
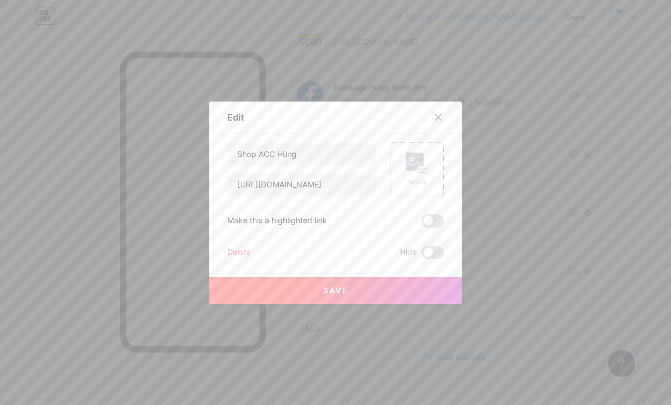
click at [397, 164] on div "Picture" at bounding box center [417, 169] width 54 height 54
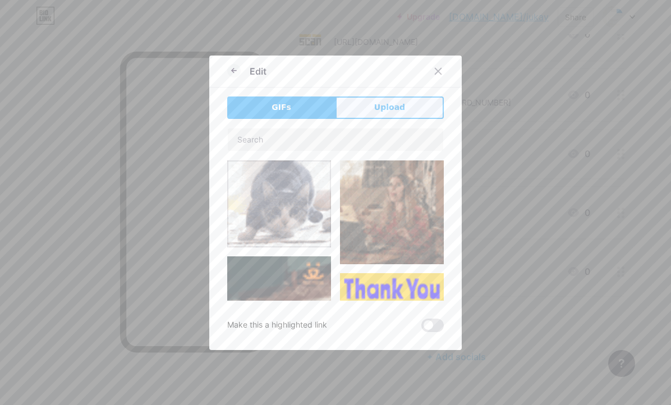
click at [398, 102] on span "Upload" at bounding box center [389, 108] width 31 height 12
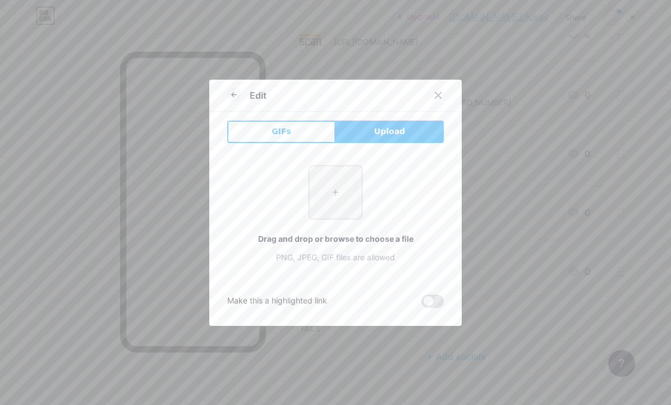
click at [331, 202] on input "file" at bounding box center [335, 192] width 53 height 53
type input "C:\fakepath\maxresdefault.jpg"
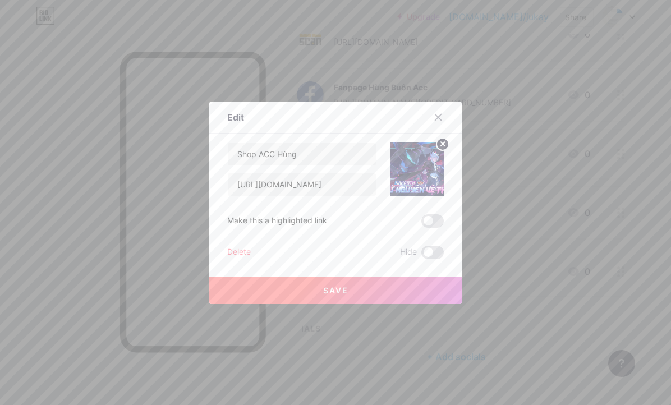
click at [371, 288] on button "Save" at bounding box center [335, 290] width 252 height 27
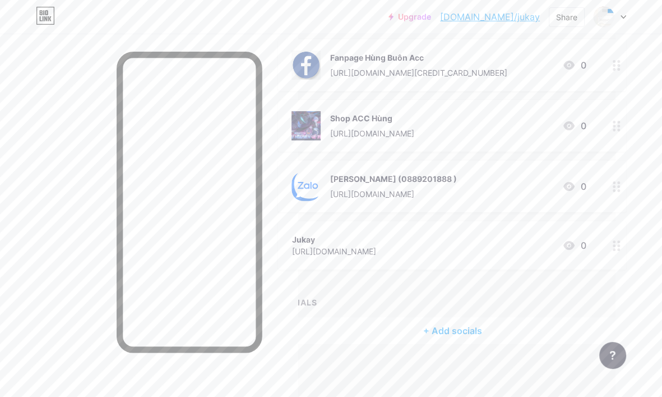
scroll to position [200, 47]
click at [618, 248] on div at bounding box center [616, 243] width 19 height 48
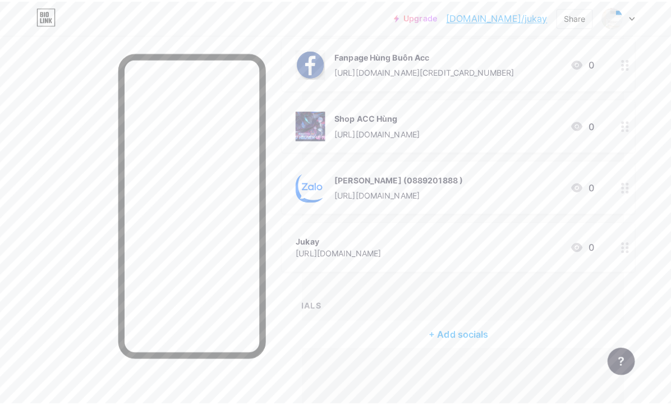
scroll to position [192, 47]
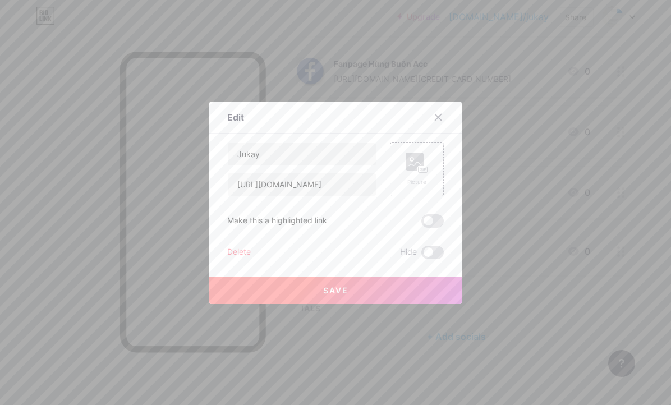
click at [237, 247] on div "Delete" at bounding box center [239, 252] width 24 height 13
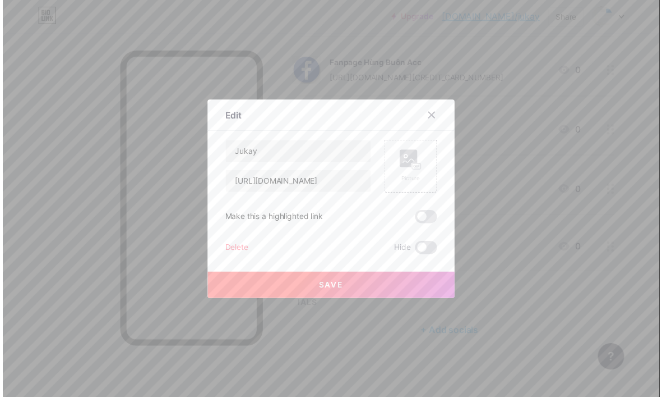
scroll to position [200, 47]
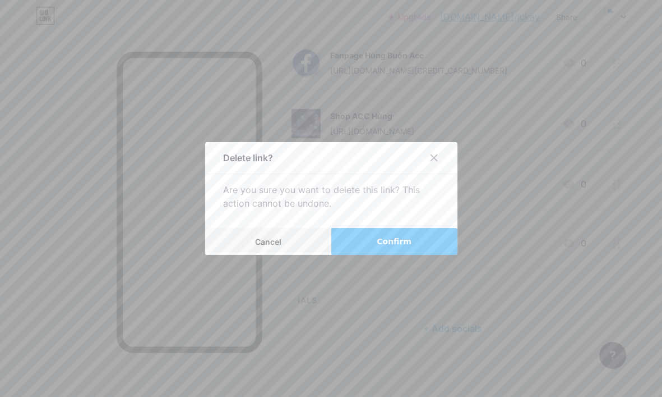
click at [378, 241] on button "Confirm" at bounding box center [394, 241] width 126 height 27
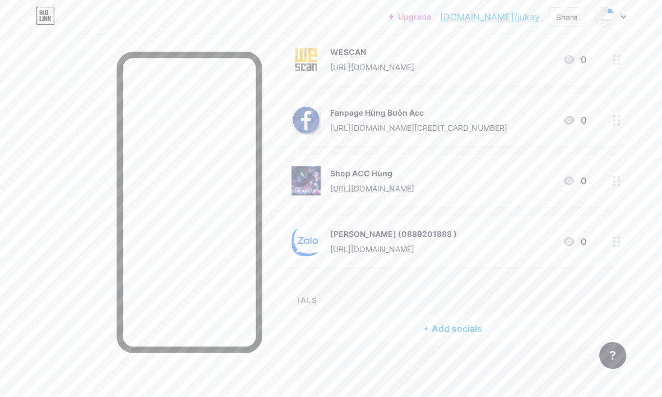
click at [533, 167] on div "Shop ACC Hùng [URL][DOMAIN_NAME] 0" at bounding box center [439, 180] width 294 height 29
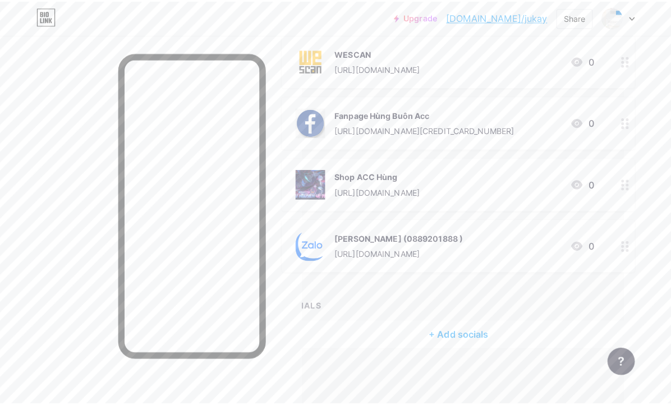
scroll to position [135, 47]
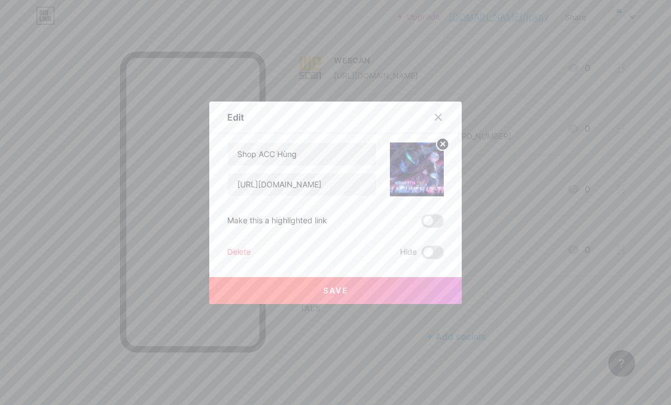
drag, startPoint x: 439, startPoint y: 113, endPoint x: 427, endPoint y: 119, distance: 13.3
click at [438, 113] on div at bounding box center [438, 117] width 20 height 20
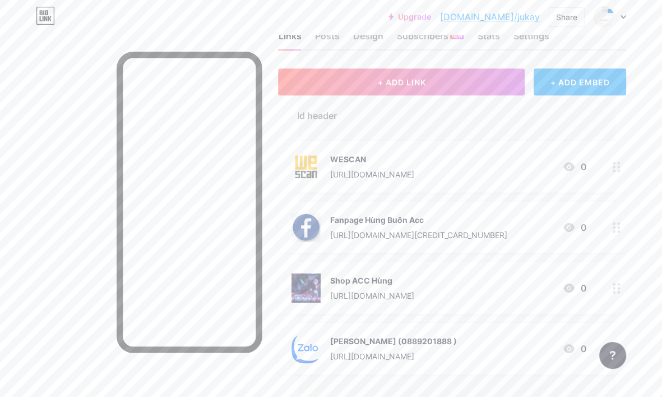
scroll to position [0, 47]
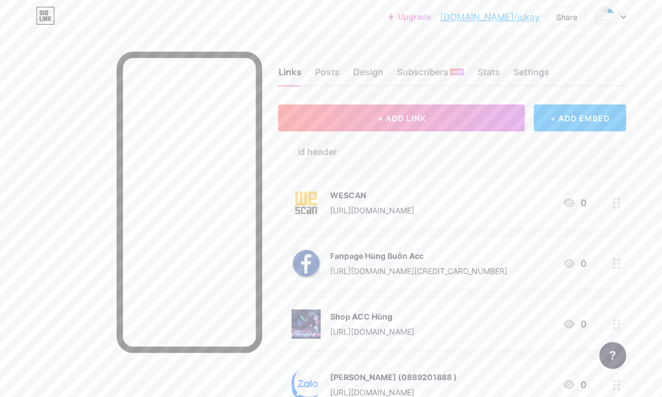
click at [336, 61] on div "Links Posts Design Subscribers NEW Stats Settings" at bounding box center [452, 66] width 348 height 39
click at [334, 70] on div "Posts" at bounding box center [327, 75] width 25 height 20
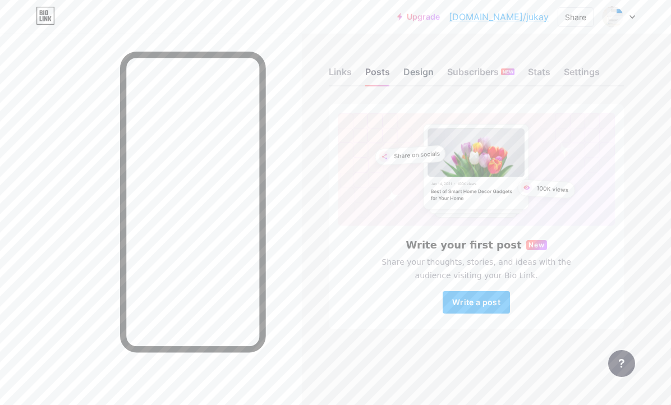
click at [428, 75] on div "Design" at bounding box center [418, 75] width 30 height 20
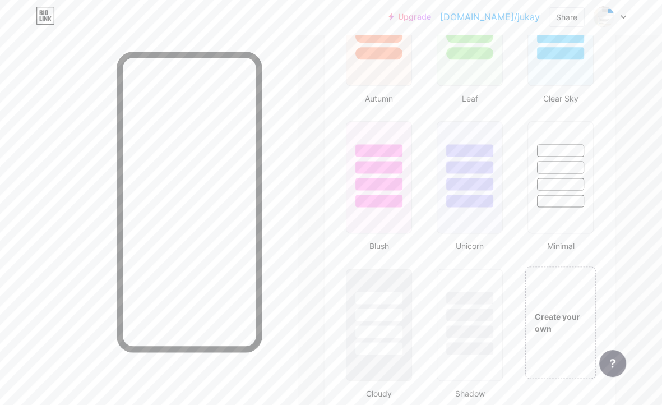
scroll to position [1122, 0]
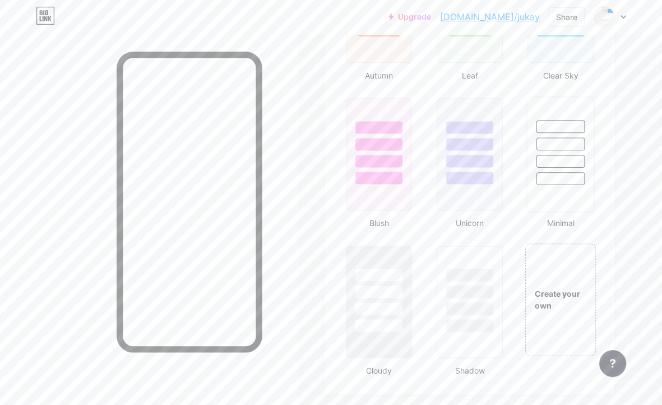
click at [570, 176] on div at bounding box center [561, 178] width 48 height 13
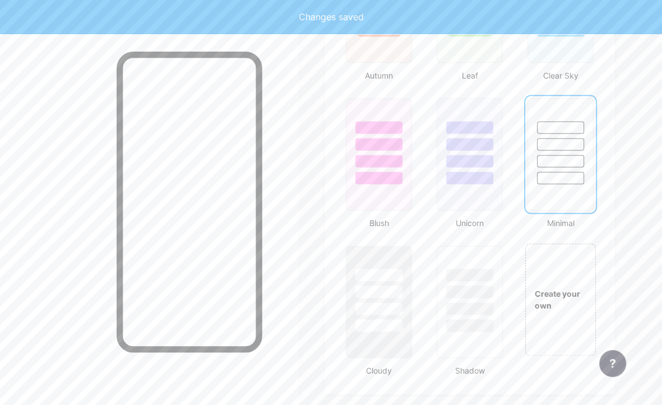
click at [563, 167] on div at bounding box center [560, 141] width 65 height 85
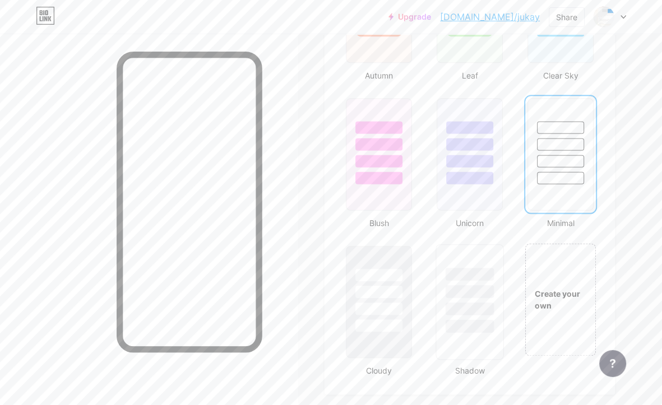
click at [485, 292] on div at bounding box center [470, 291] width 48 height 13
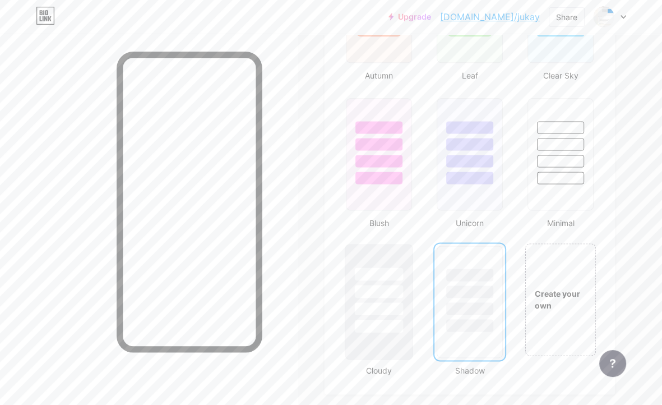
click at [397, 295] on div at bounding box center [379, 289] width 67 height 88
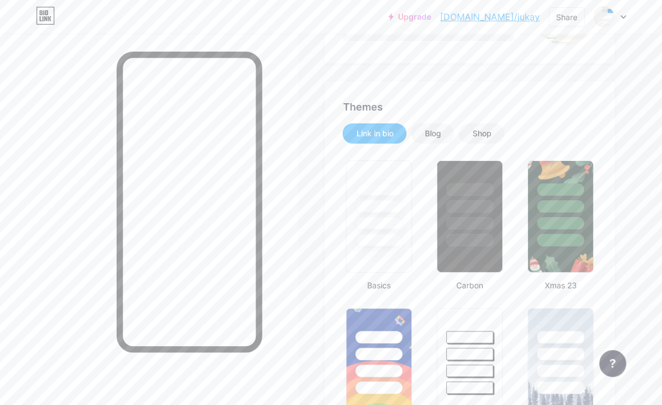
scroll to position [224, 0]
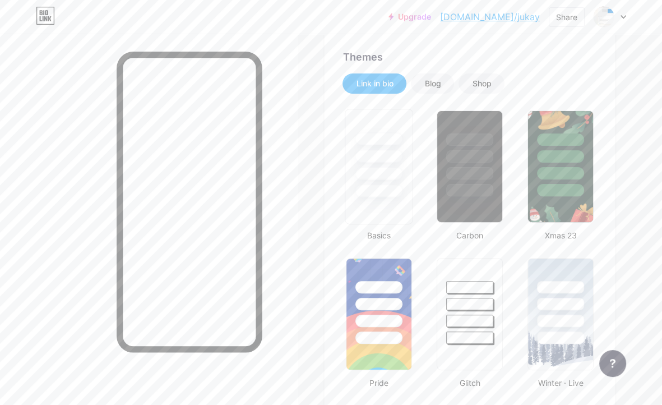
click at [392, 196] on div at bounding box center [380, 167] width 68 height 116
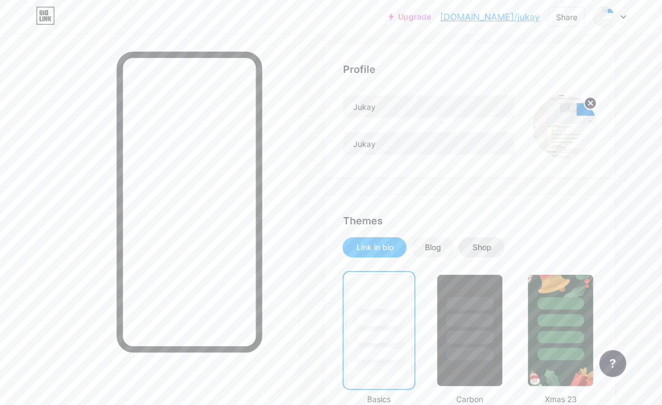
scroll to position [0, 0]
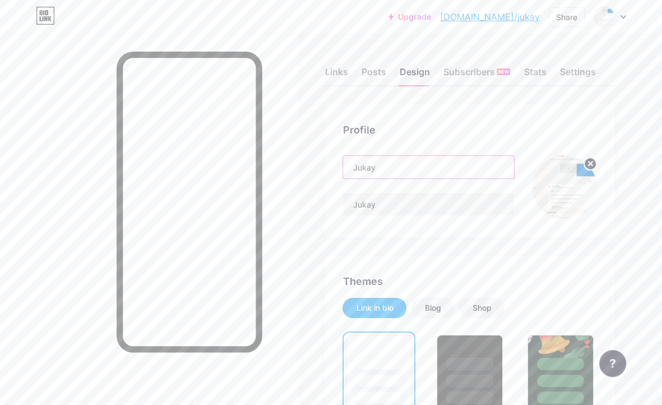
drag, startPoint x: 412, startPoint y: 165, endPoint x: 337, endPoint y: 174, distance: 75.8
click at [337, 174] on div "Profile [PERSON_NAME]" at bounding box center [470, 170] width 291 height 133
drag, startPoint x: 406, startPoint y: 202, endPoint x: 309, endPoint y: 208, distance: 97.2
click at [586, 164] on circle at bounding box center [590, 164] width 12 height 12
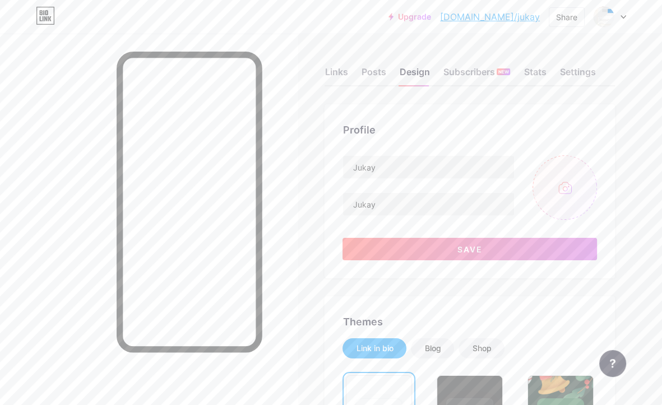
click at [564, 185] on input "file" at bounding box center [565, 187] width 65 height 65
click at [76, 183] on div at bounding box center [149, 236] width 298 height 405
click at [558, 117] on div "Profile [PERSON_NAME] Save" at bounding box center [470, 191] width 291 height 174
drag, startPoint x: 422, startPoint y: 209, endPoint x: 374, endPoint y: 209, distance: 47.7
click at [374, 209] on input "Jukay" at bounding box center [428, 204] width 171 height 22
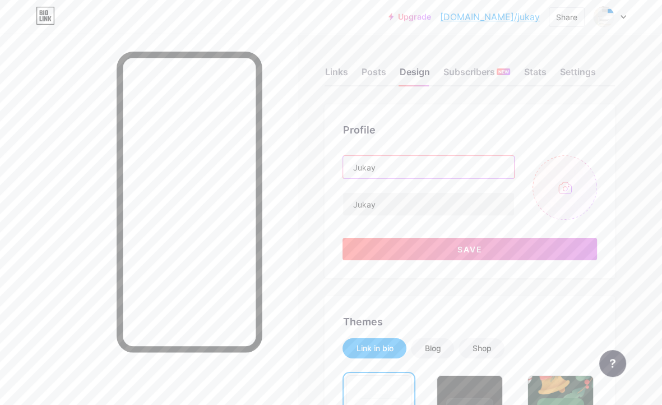
click at [426, 173] on input "Jukay" at bounding box center [428, 167] width 171 height 22
paste input "Chào Mừng Bạn Đến Với Shop Của Hùng"
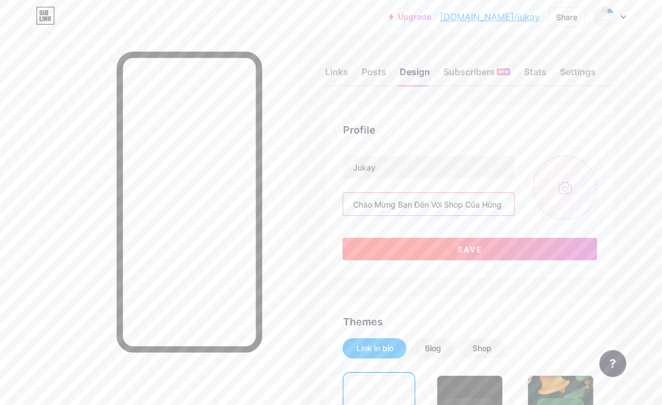
scroll to position [0, 2]
type input "Chào Mừng Bạn Đến Với Shop Của Hùng"
click at [468, 242] on button "Save" at bounding box center [470, 249] width 255 height 22
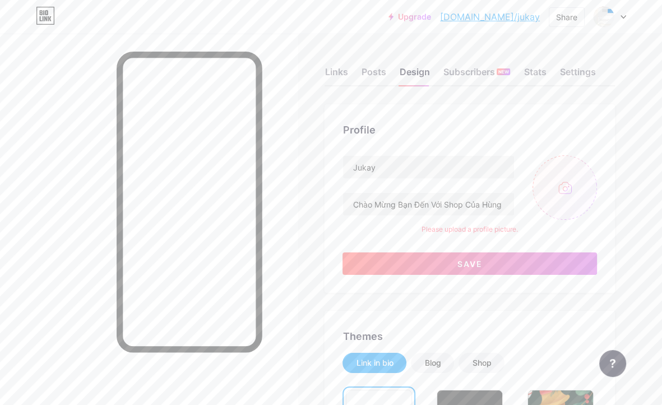
click at [608, 161] on div "Profile [PERSON_NAME] Chào Mừng Bạn Đến Với Shop Của Hùng Please upload a profi…" at bounding box center [470, 198] width 291 height 188
click at [564, 178] on input "file" at bounding box center [565, 187] width 65 height 65
type input "C:\fakepath\17_0x0_1673512632.png"
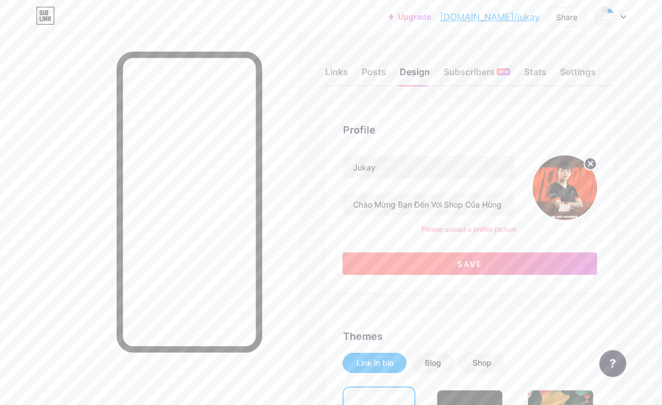
click at [487, 259] on button "Save" at bounding box center [470, 263] width 255 height 22
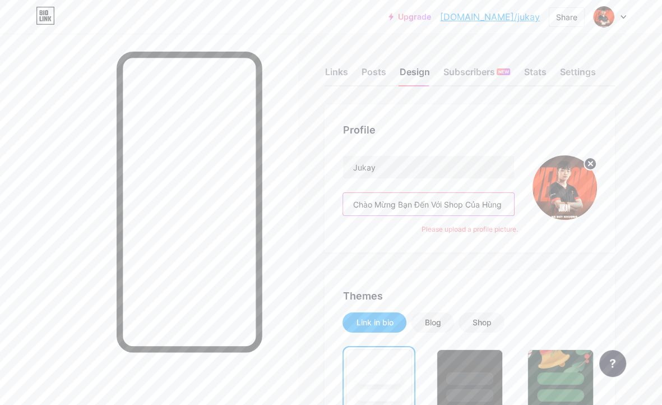
click at [450, 206] on input "Chào Mừng Bạn Đến Với Shop Của Hùng" at bounding box center [428, 204] width 171 height 22
click at [359, 200] on input "Chào Mừng Bạn Đến Với Shop Của Hùng" at bounding box center [428, 204] width 171 height 22
click at [360, 200] on input "Chào Mừng Bạn Đến Với Shop Của Hùng" at bounding box center [428, 204] width 171 height 22
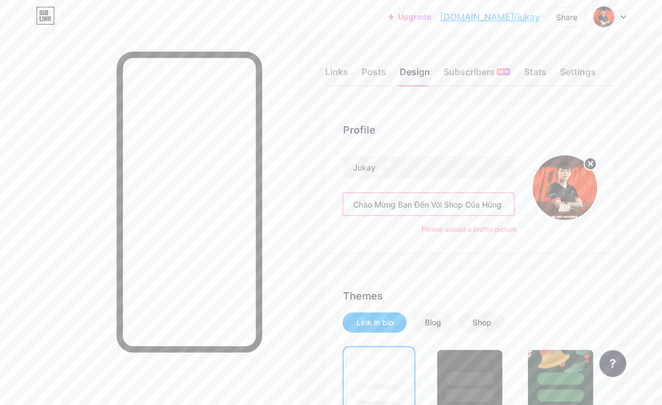
click at [361, 201] on input "Chào Mừng Bạn Đến Với Shop Của Hùng" at bounding box center [428, 204] width 171 height 22
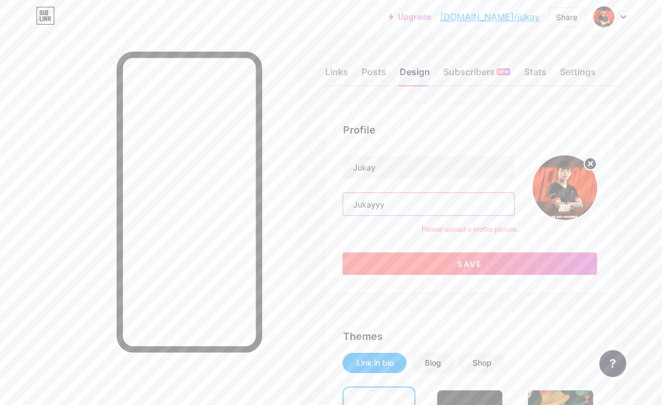
type input "Jukayyy"
click at [442, 254] on button "Save" at bounding box center [470, 263] width 255 height 22
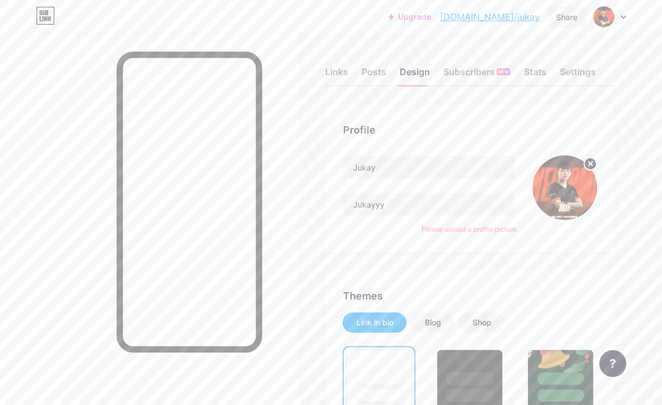
click at [562, 18] on div "Share" at bounding box center [566, 17] width 21 height 12
click at [498, 57] on div "Copy link" at bounding box center [500, 57] width 167 height 27
click at [613, 133] on div "Profile [PERSON_NAME] Please upload a profile picture." at bounding box center [470, 178] width 291 height 148
